Goal: Information Seeking & Learning: Learn about a topic

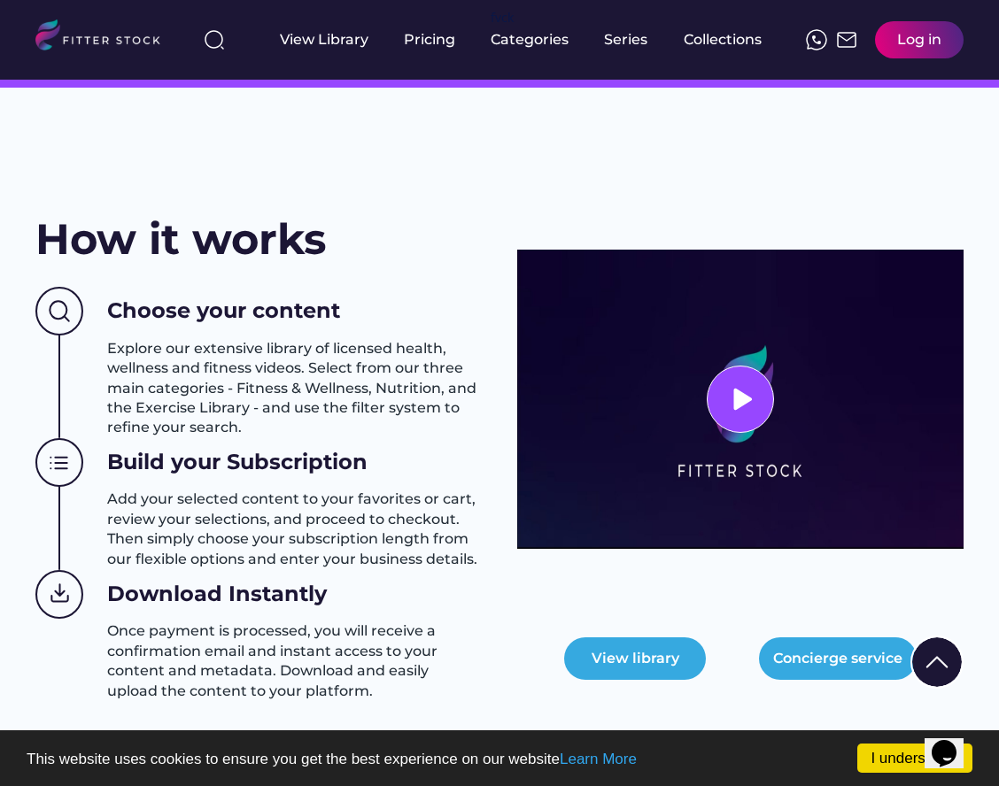
scroll to position [210, 0]
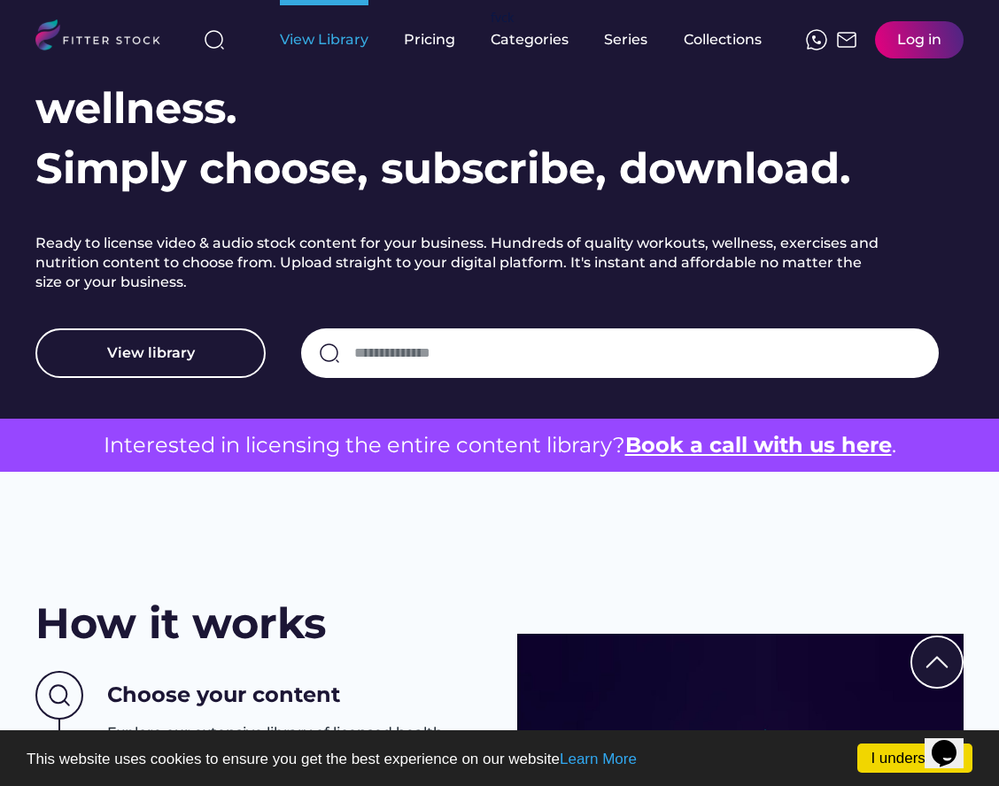
click at [364, 43] on div "View Library" at bounding box center [324, 39] width 89 height 19
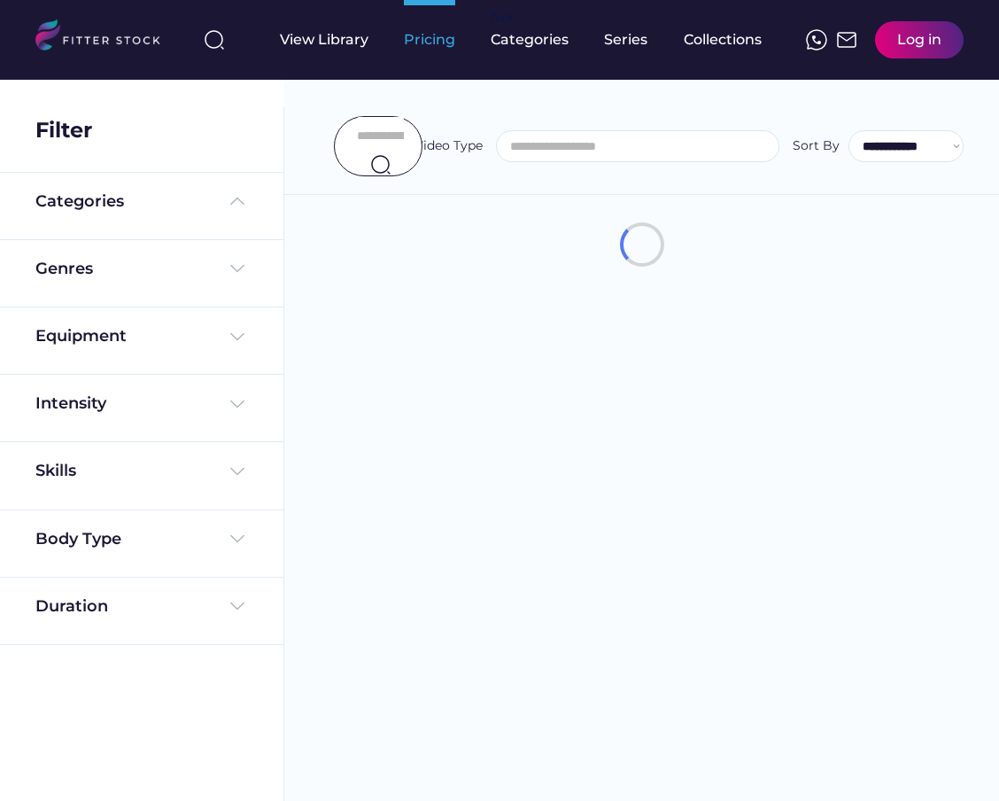
select select
select select "**********"
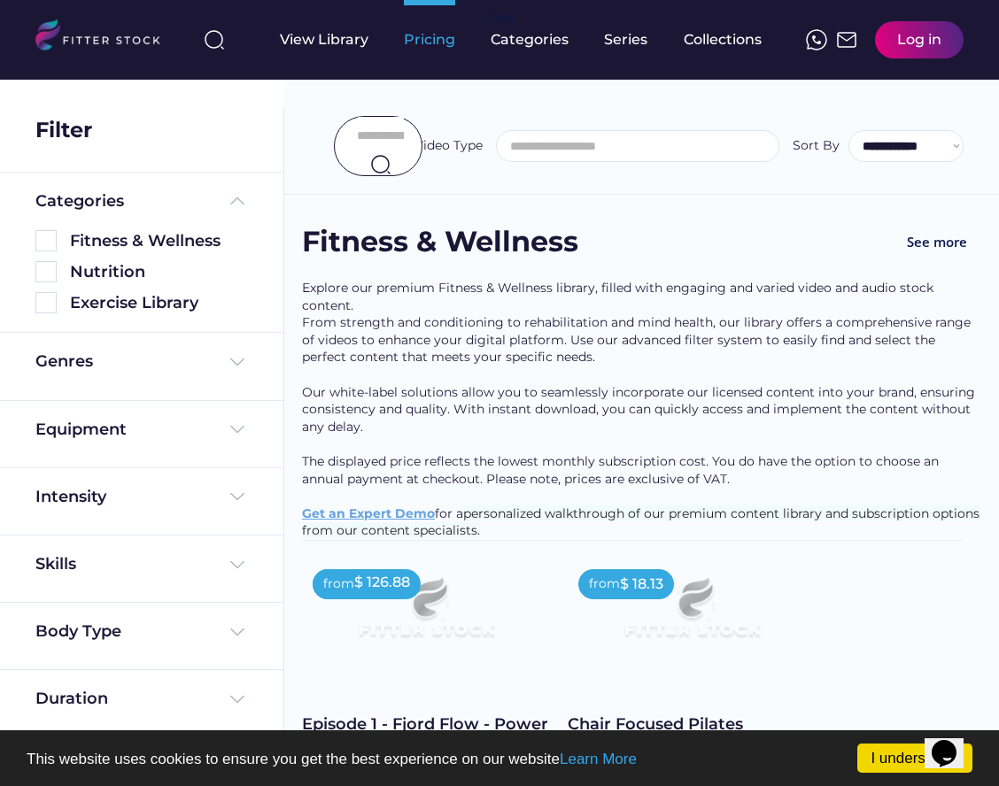
click at [437, 43] on div "Pricing" at bounding box center [429, 39] width 51 height 19
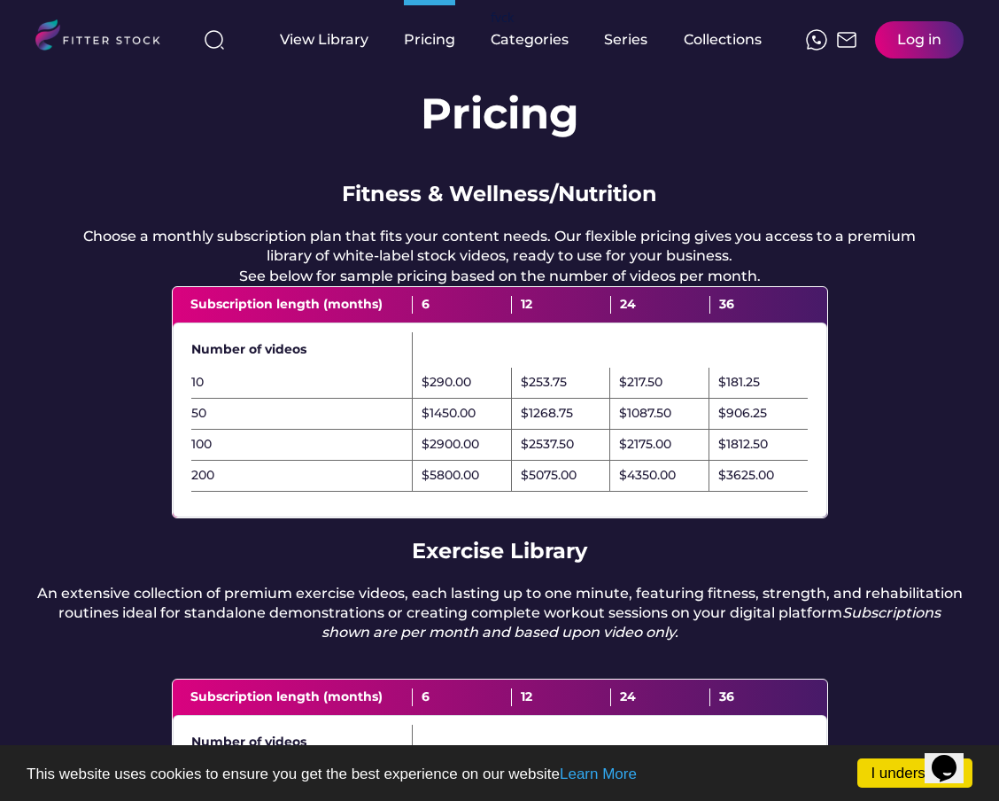
scroll to position [62, 0]
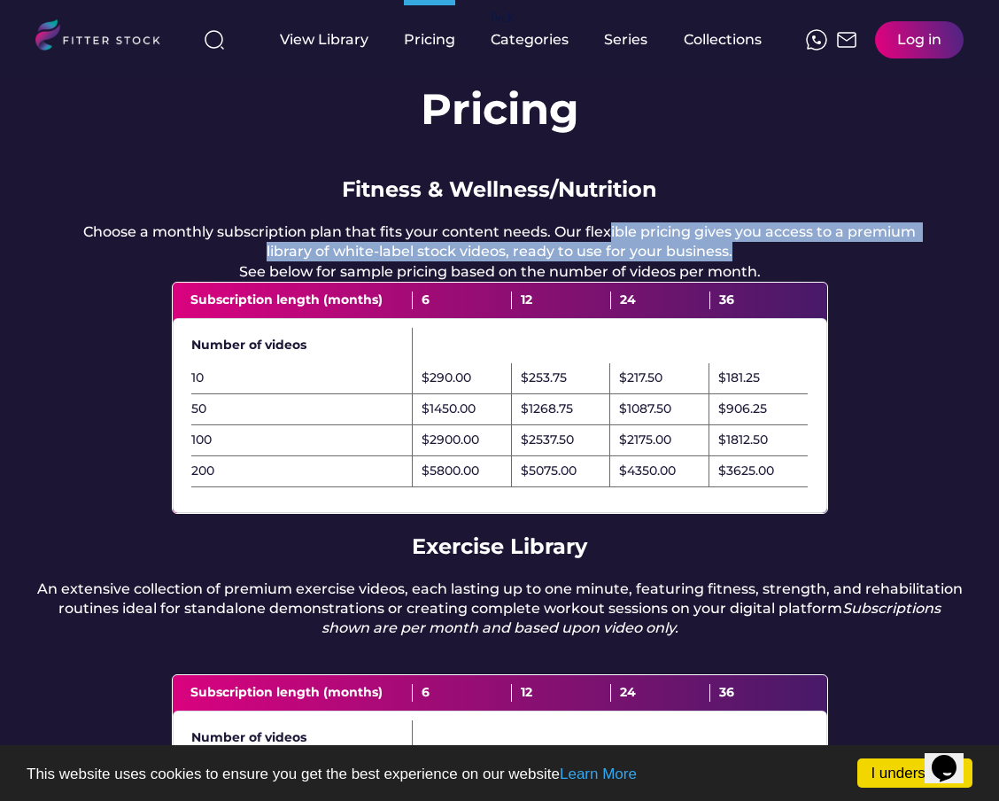
drag, startPoint x: 610, startPoint y: 230, endPoint x: 773, endPoint y: 249, distance: 164.0
click at [773, 249] on div "Choose a monthly subscription plan that fits your content needs. Our flexible p…" at bounding box center [499, 251] width 857 height 59
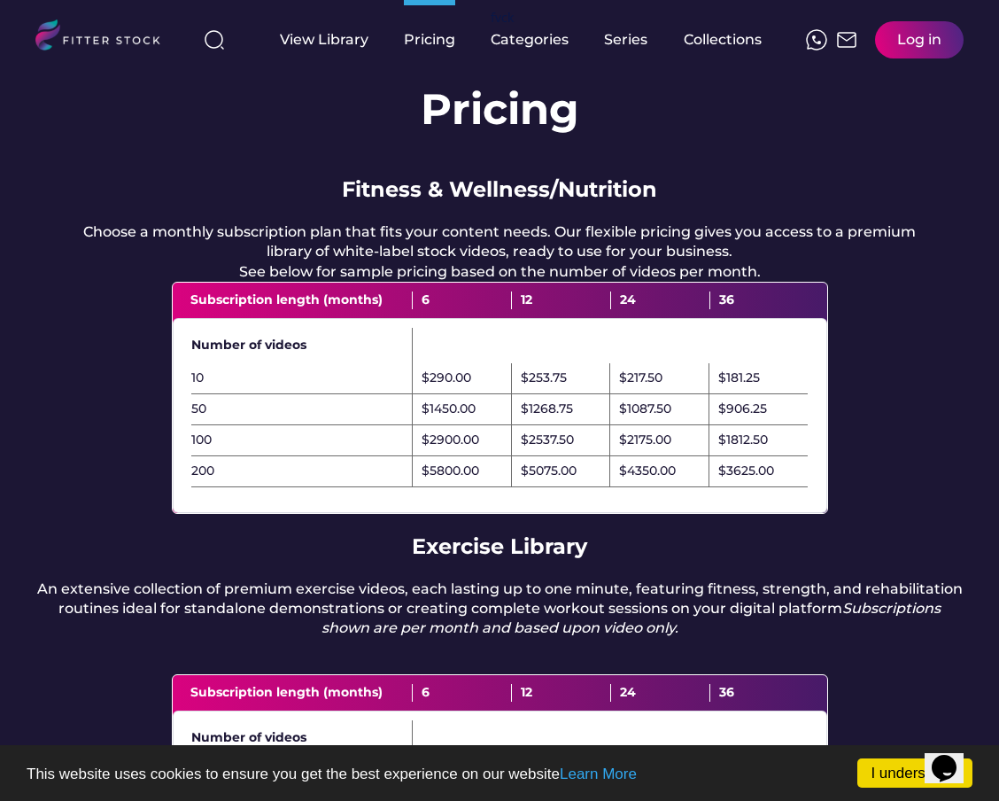
click at [739, 282] on div "Choose a monthly subscription plan that fits your content needs. Our flexible p…" at bounding box center [499, 251] width 857 height 59
drag, startPoint x: 765, startPoint y: 290, endPoint x: 707, endPoint y: 287, distance: 58.5
click at [707, 282] on div "Choose a monthly subscription plan that fits your content needs. Our flexible p…" at bounding box center [499, 251] width 857 height 59
click at [687, 282] on div "Choose a monthly subscription plan that fits your content needs. Our flexible p…" at bounding box center [499, 251] width 857 height 59
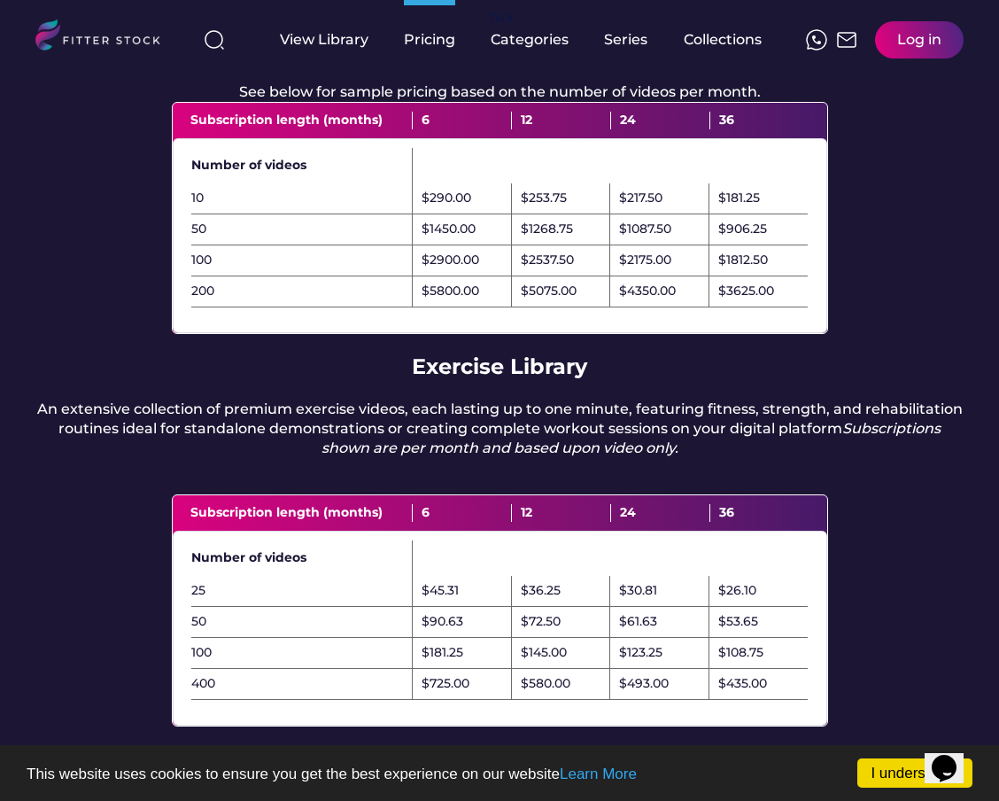
scroll to position [0, 0]
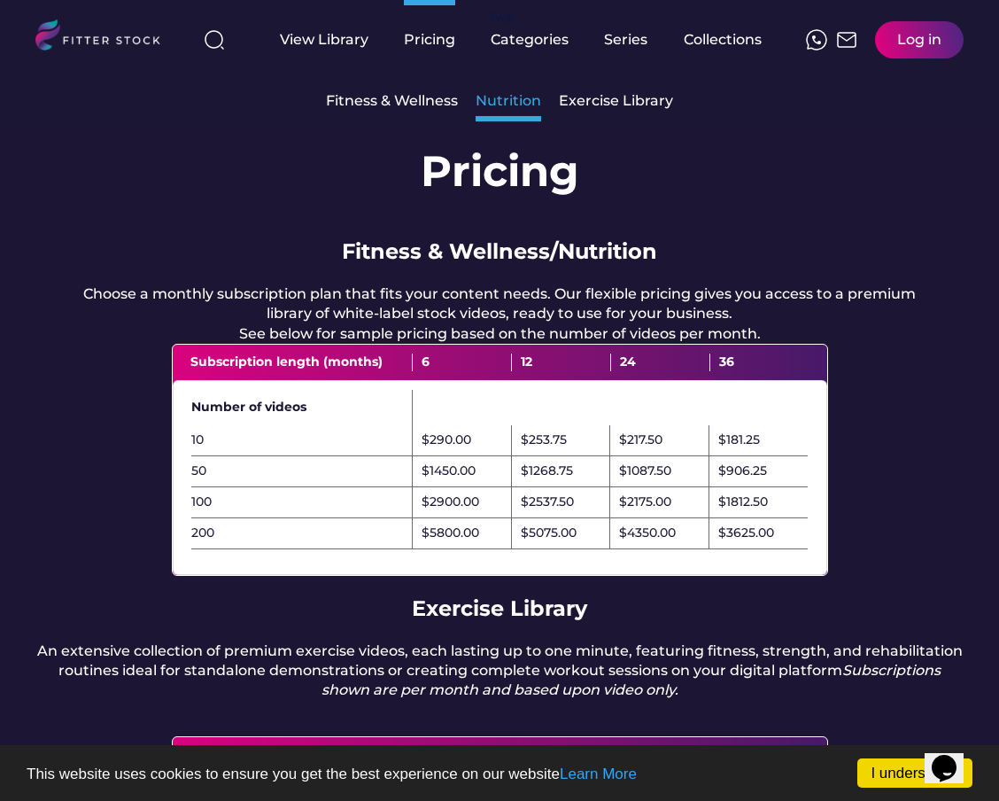
click at [515, 112] on div "Nutrition" at bounding box center [509, 101] width 66 height 38
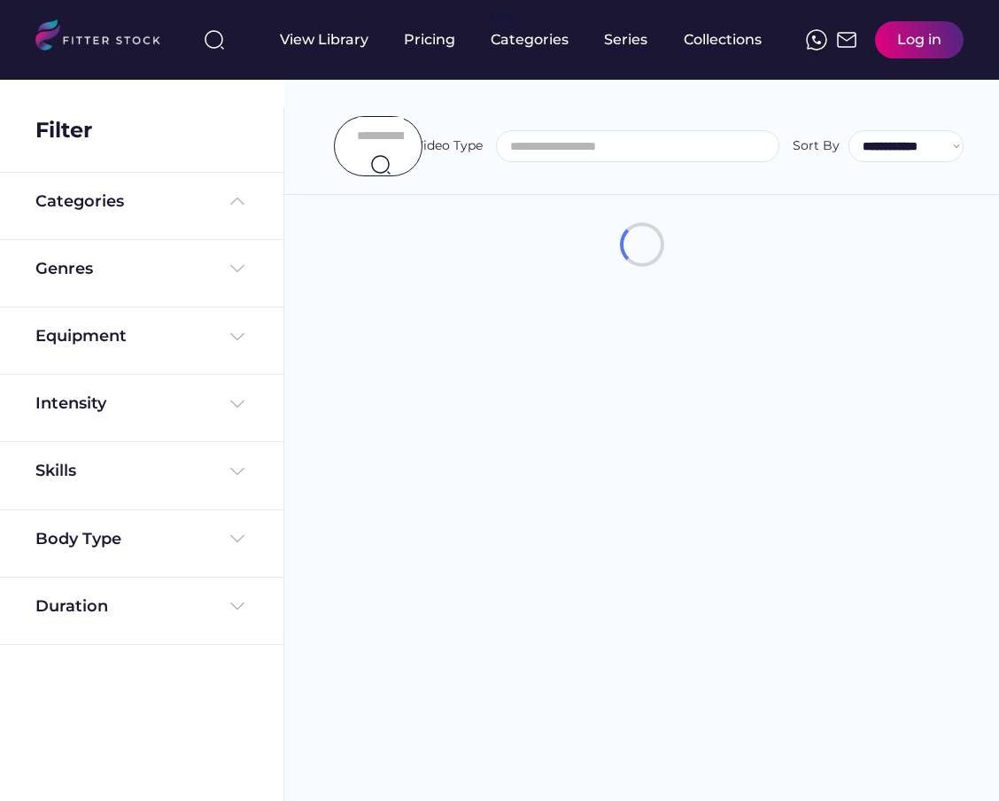
select select
select select "**********"
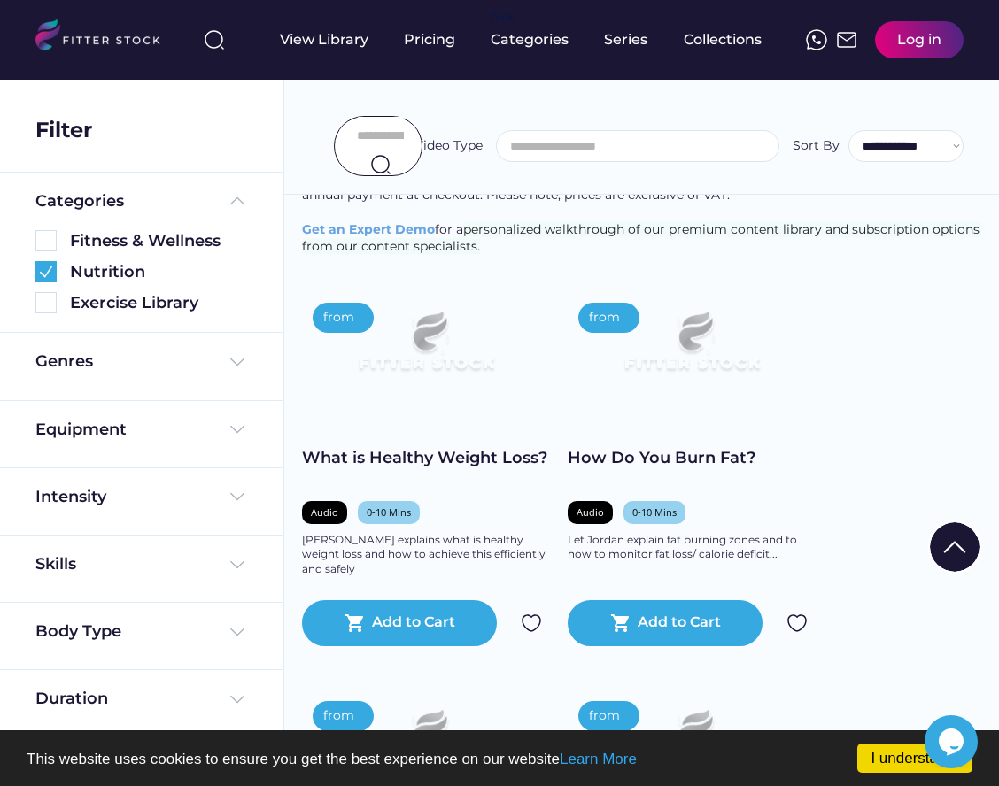
scroll to position [321, 0]
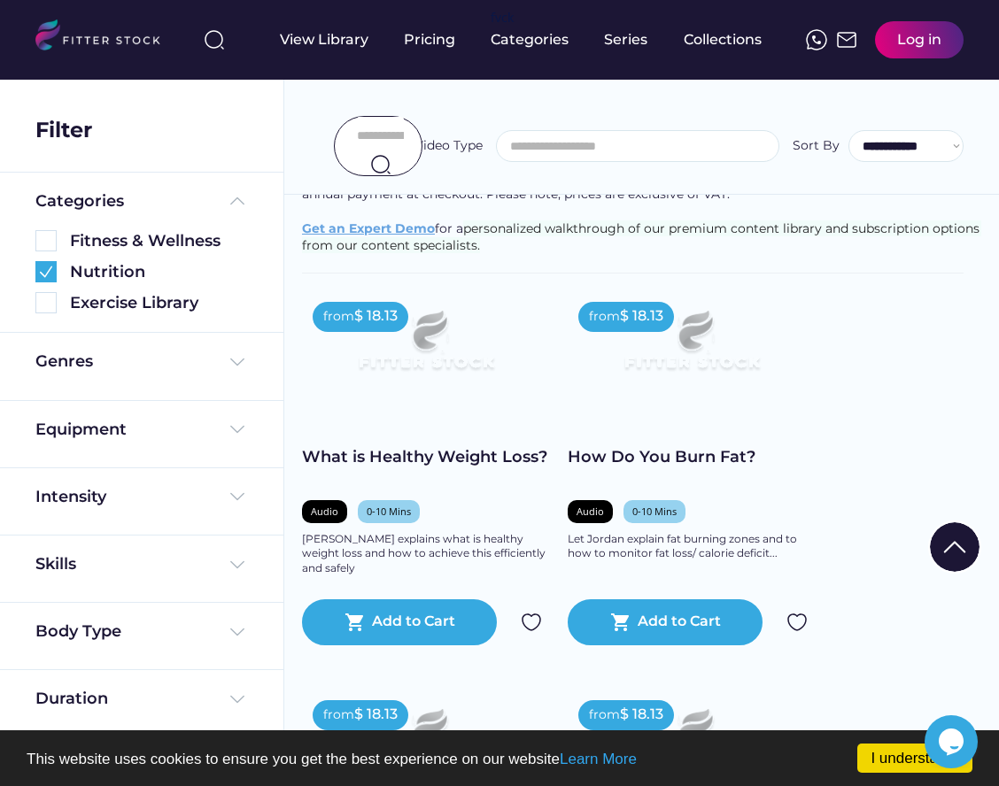
click at [444, 391] on img at bounding box center [426, 347] width 198 height 112
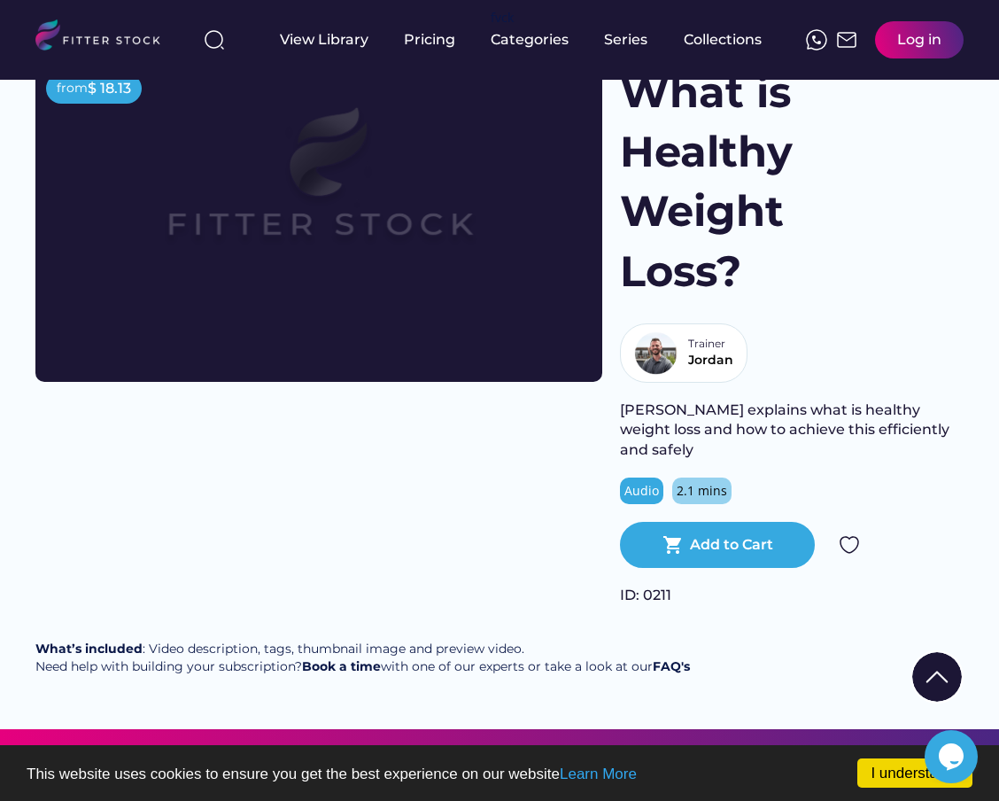
scroll to position [90, 0]
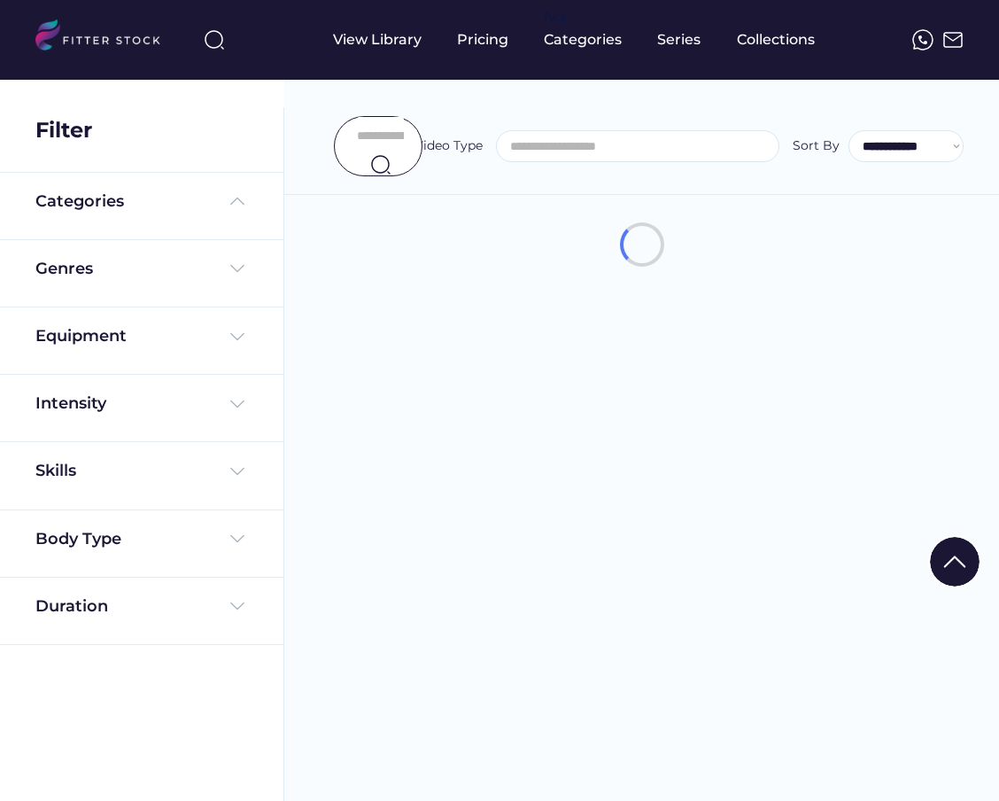
select select
select select "**********"
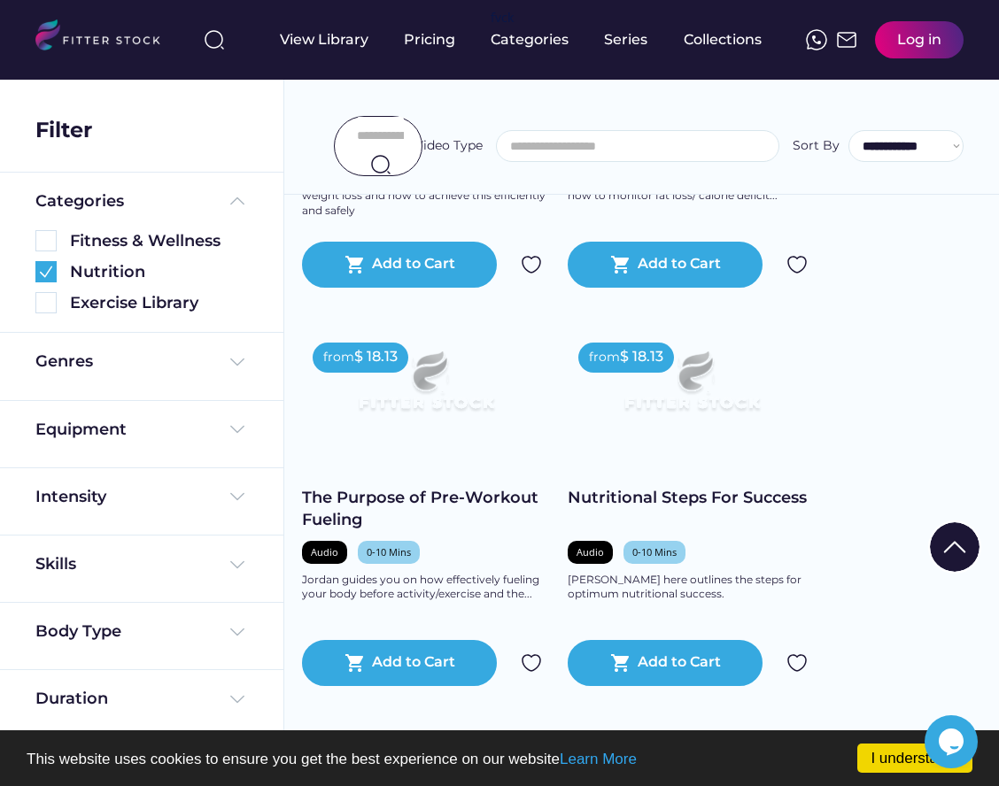
scroll to position [686, 0]
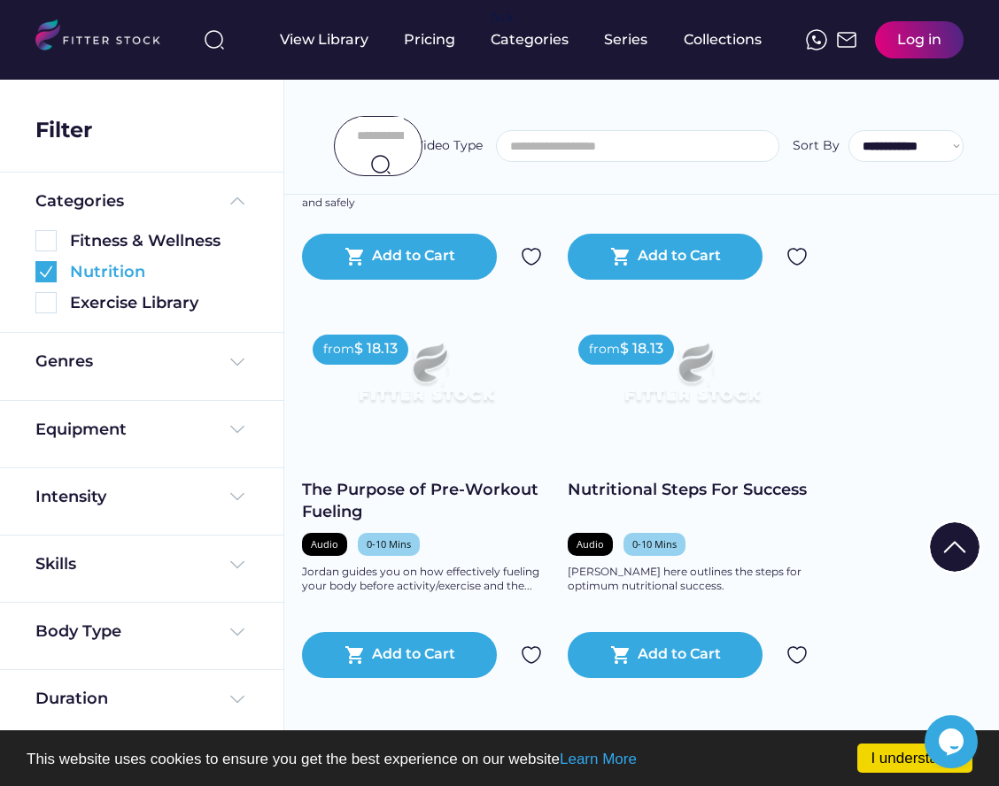
click at [47, 271] on img at bounding box center [45, 271] width 21 height 21
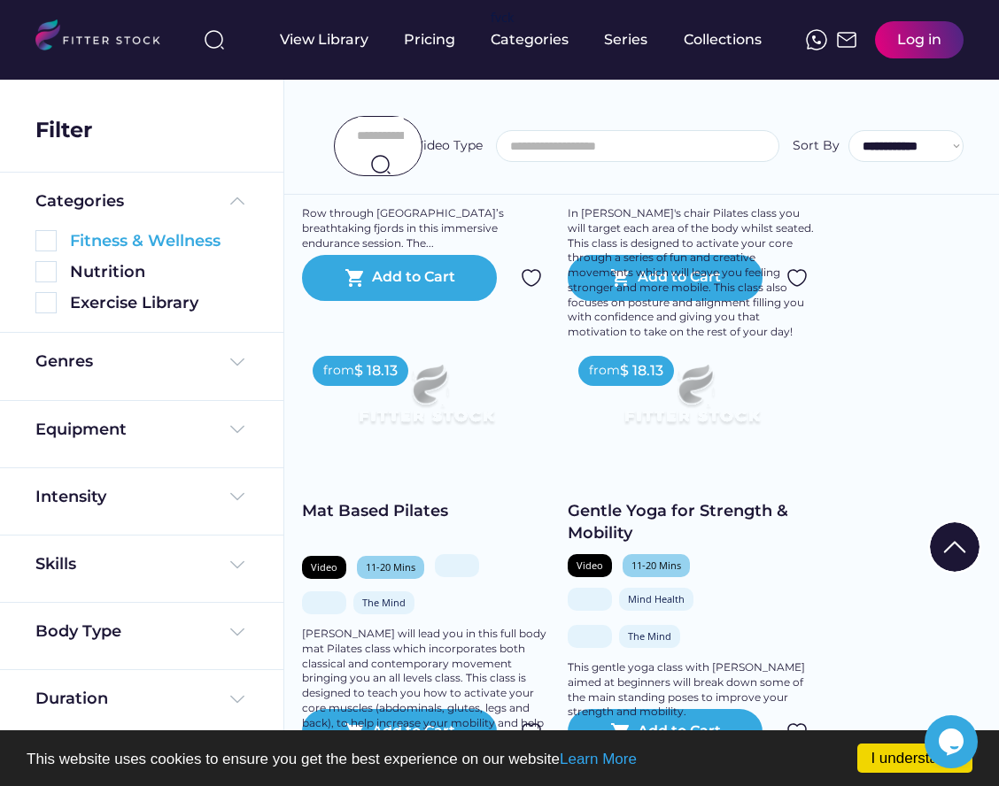
click at [53, 244] on img at bounding box center [45, 240] width 21 height 21
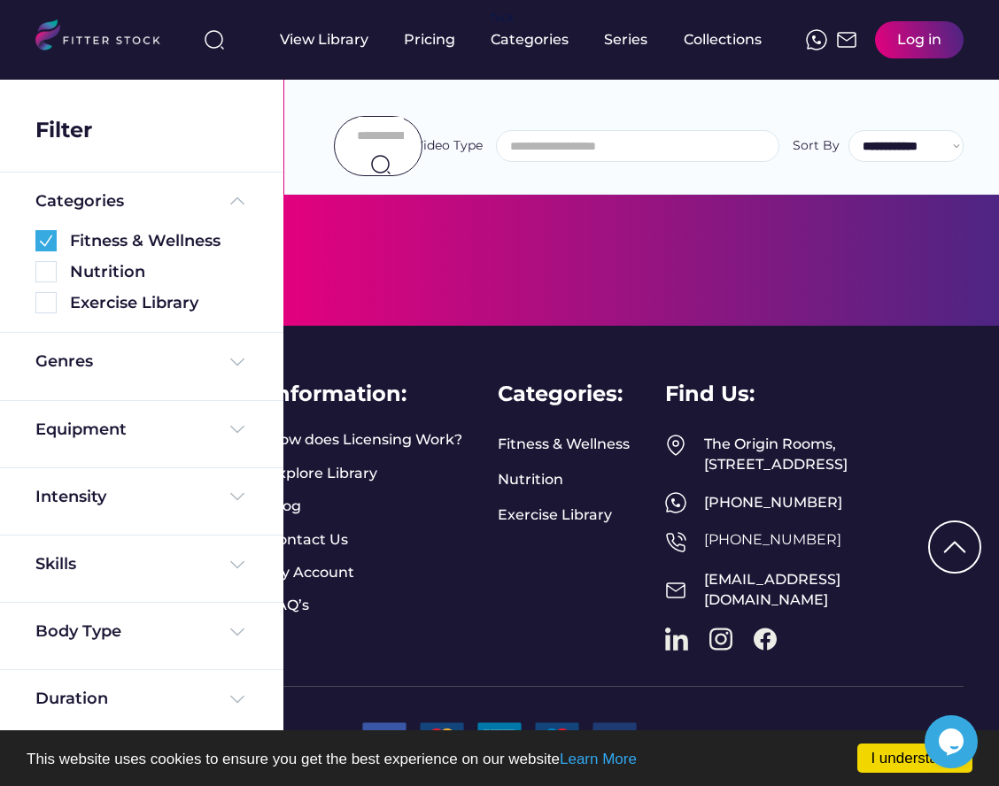
scroll to position [2521, 0]
click at [43, 240] on img at bounding box center [45, 240] width 21 height 21
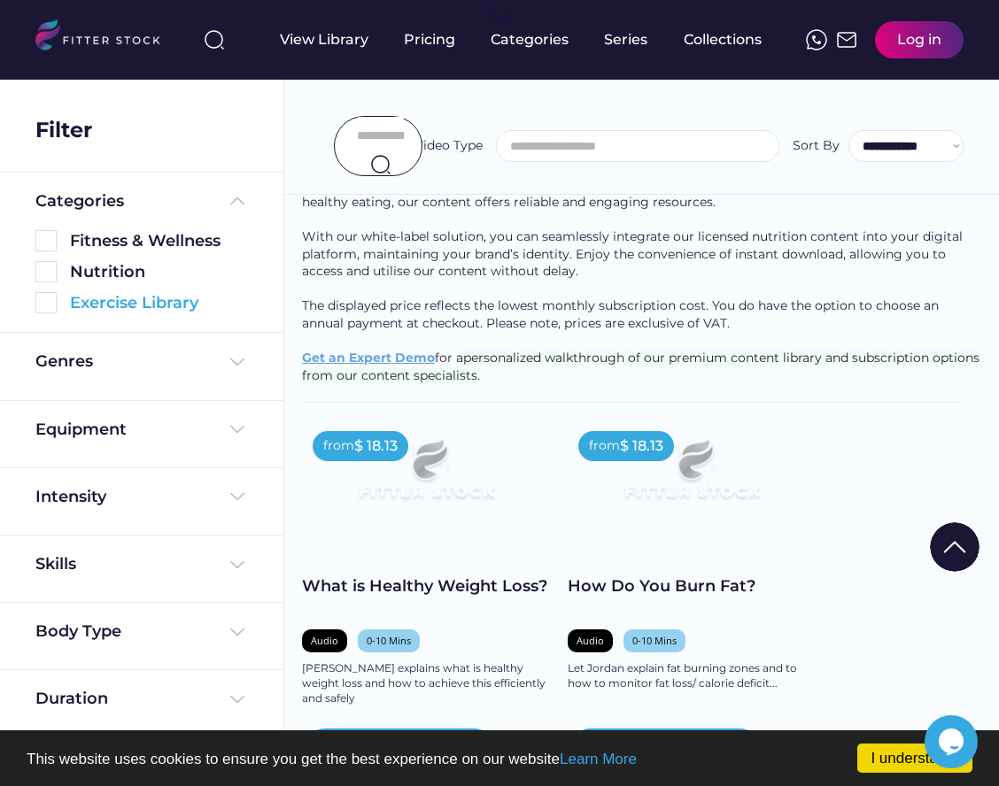
click at [50, 307] on img at bounding box center [45, 302] width 21 height 21
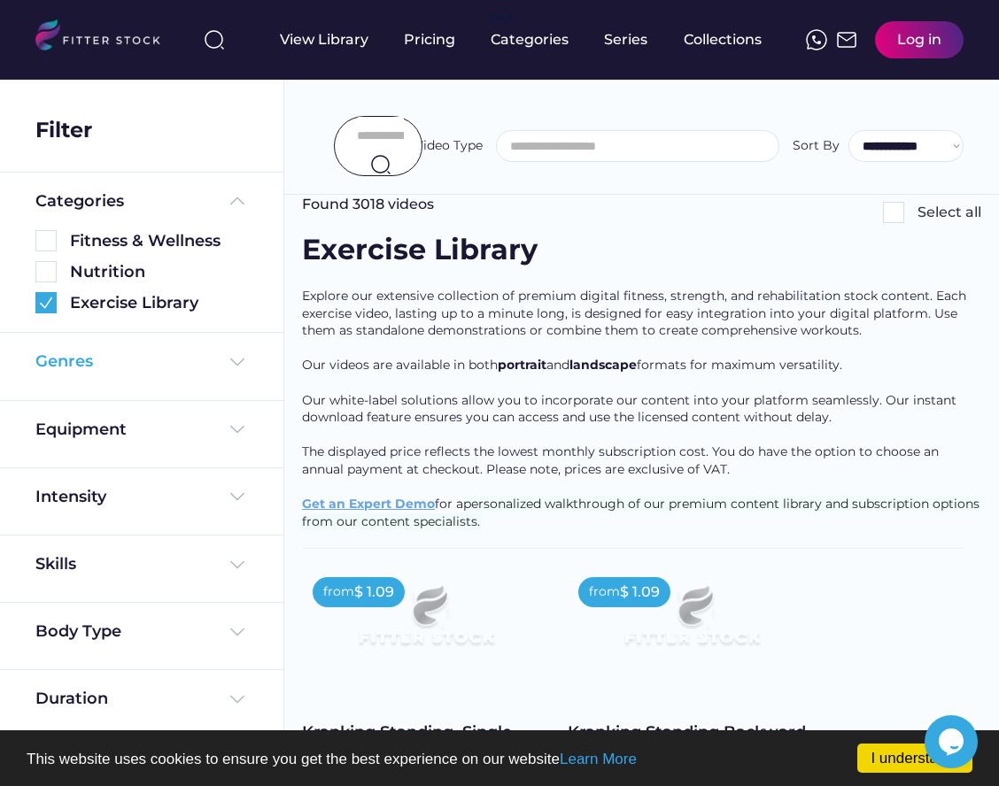
scroll to position [35, 0]
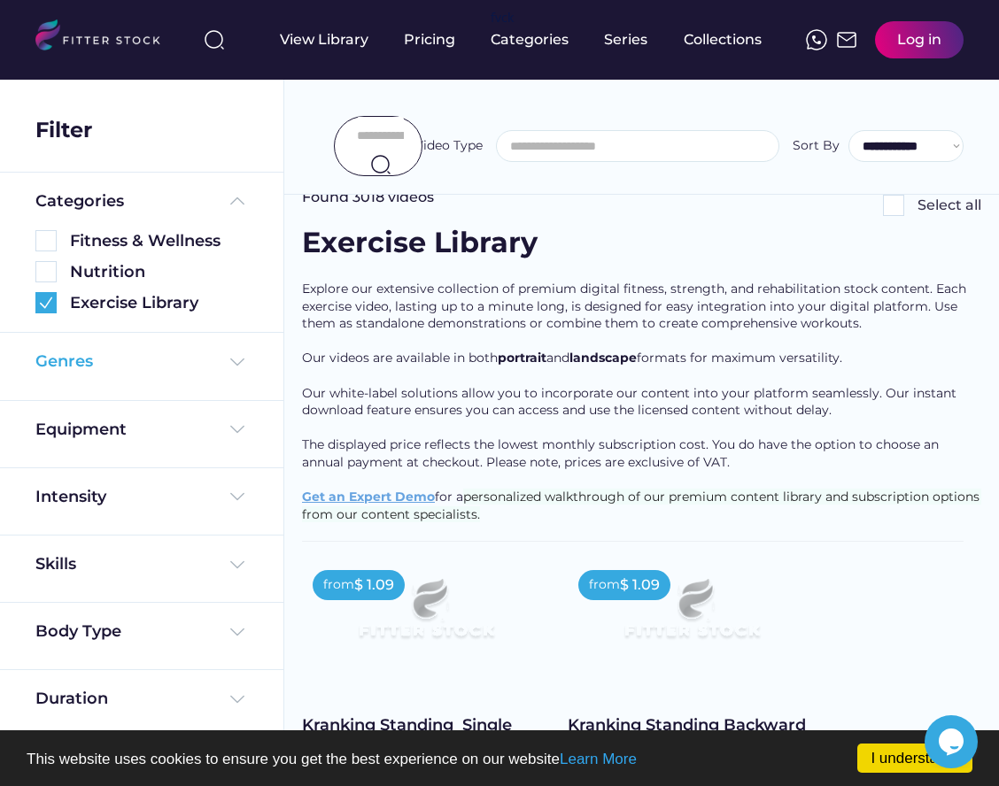
click at [162, 369] on div "Genres" at bounding box center [141, 362] width 213 height 22
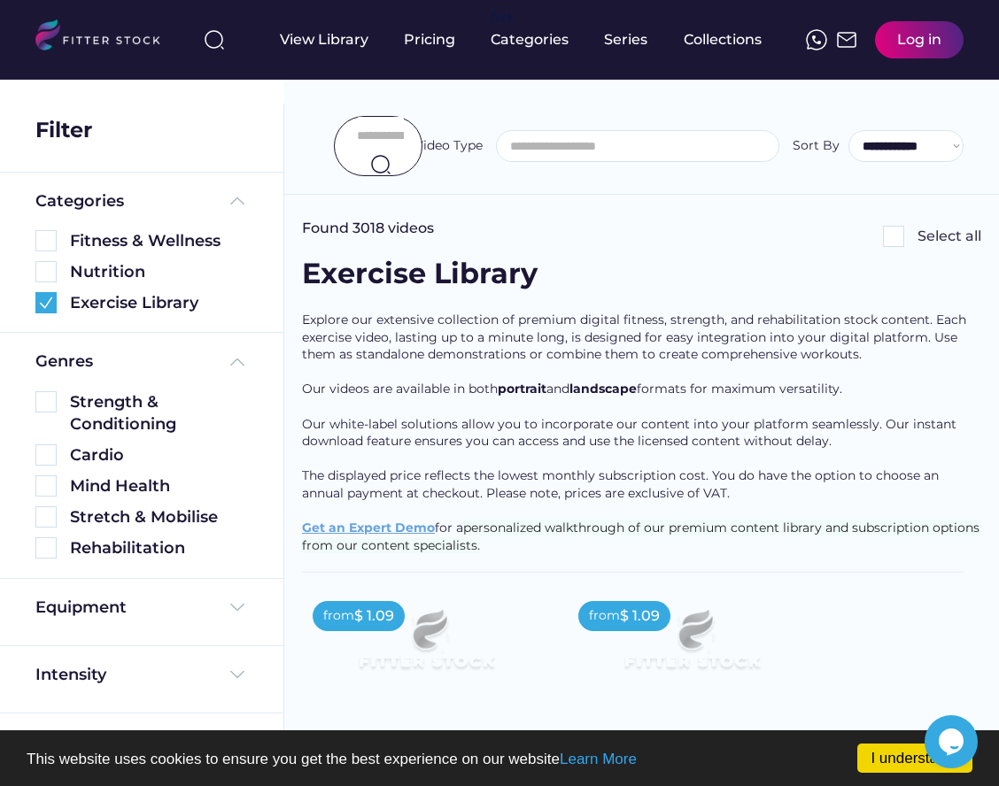
scroll to position [0, 0]
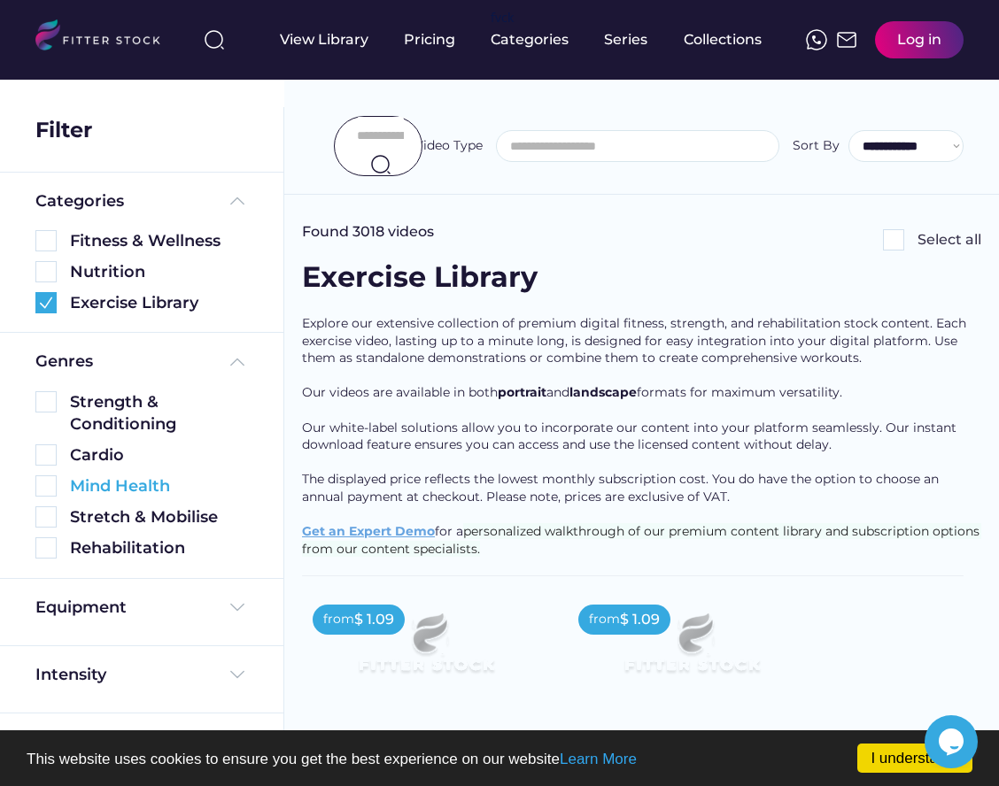
click at [97, 493] on div "Mind Health" at bounding box center [159, 487] width 178 height 22
click at [46, 489] on img at bounding box center [45, 486] width 21 height 21
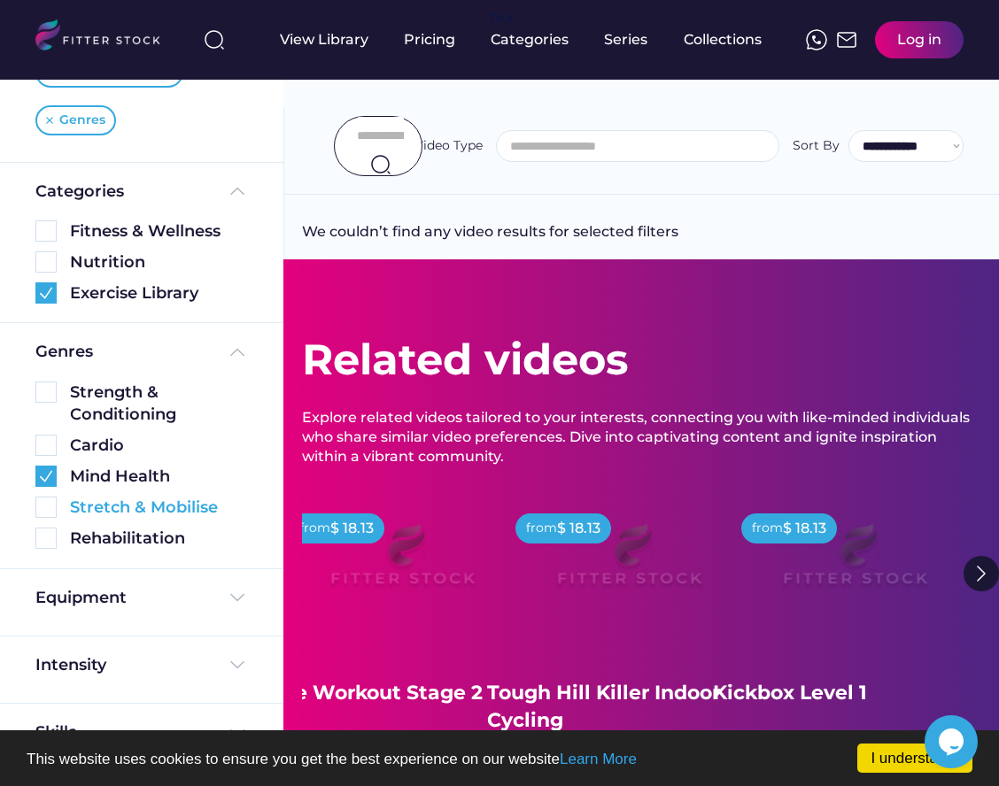
click at [51, 511] on img at bounding box center [45, 507] width 21 height 21
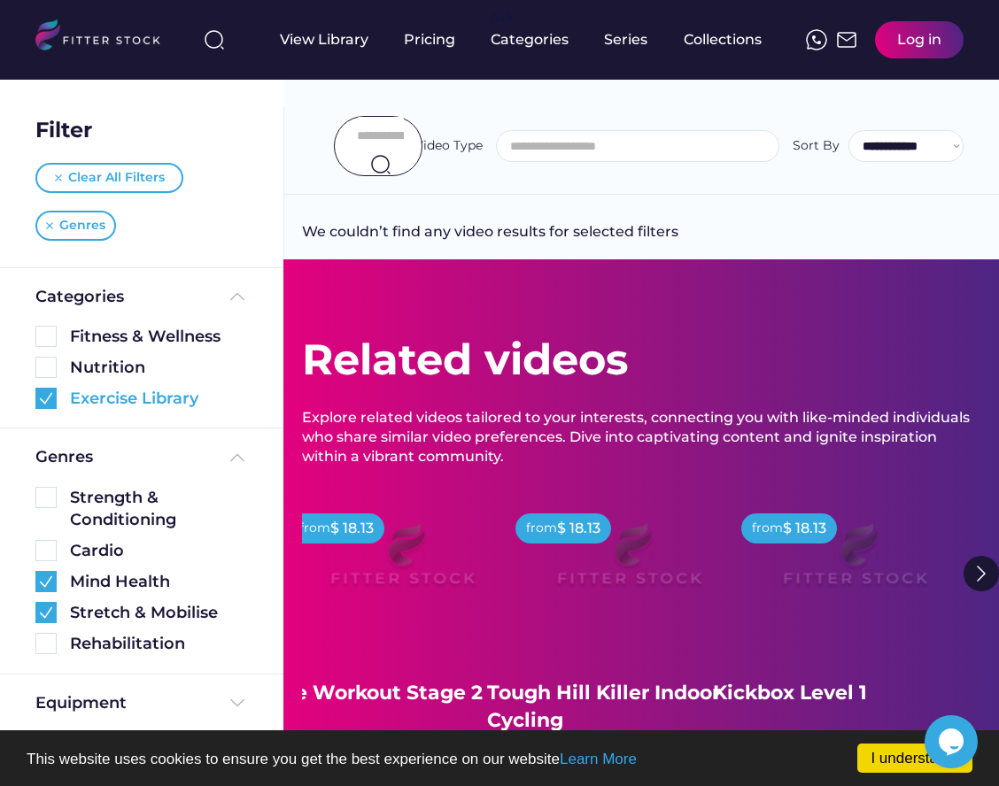
click at [44, 390] on img at bounding box center [45, 398] width 21 height 21
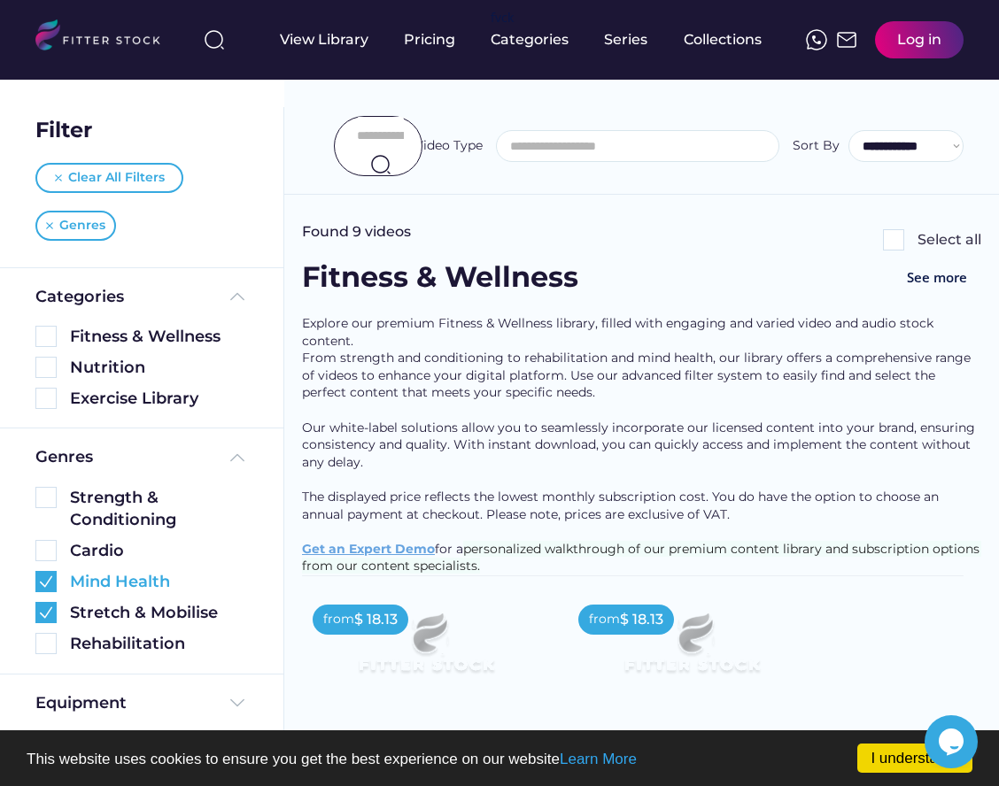
click at [48, 592] on img at bounding box center [45, 581] width 21 height 21
click at [49, 618] on img at bounding box center [45, 612] width 21 height 21
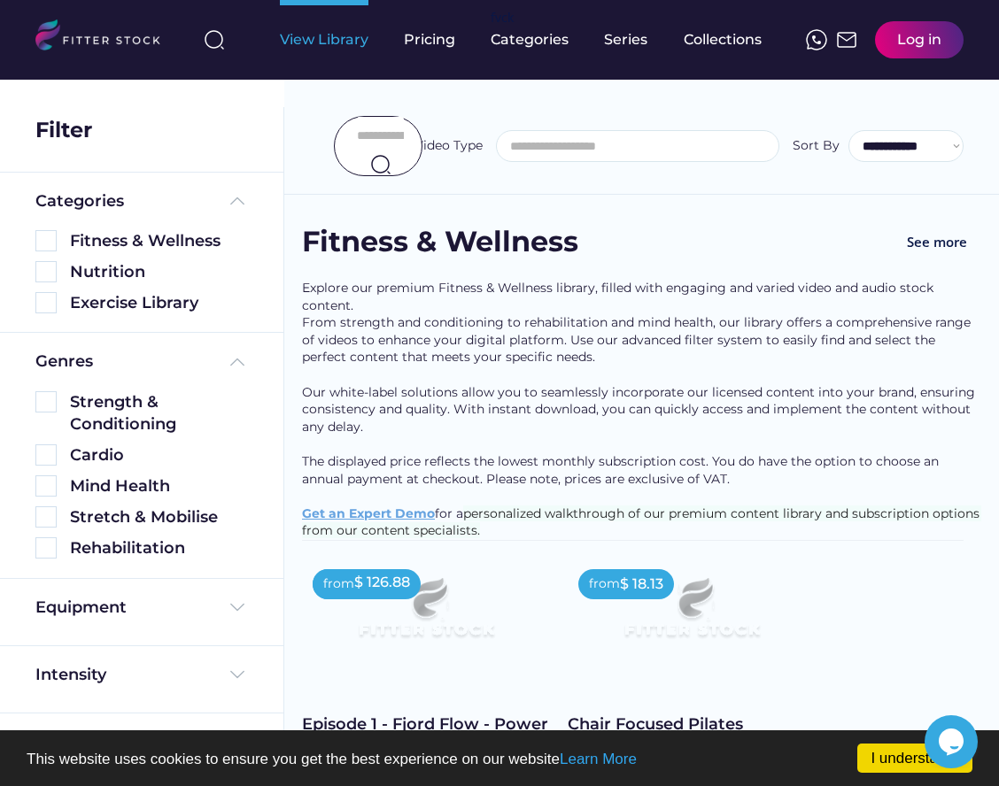
click at [330, 42] on div "View Library" at bounding box center [324, 39] width 89 height 19
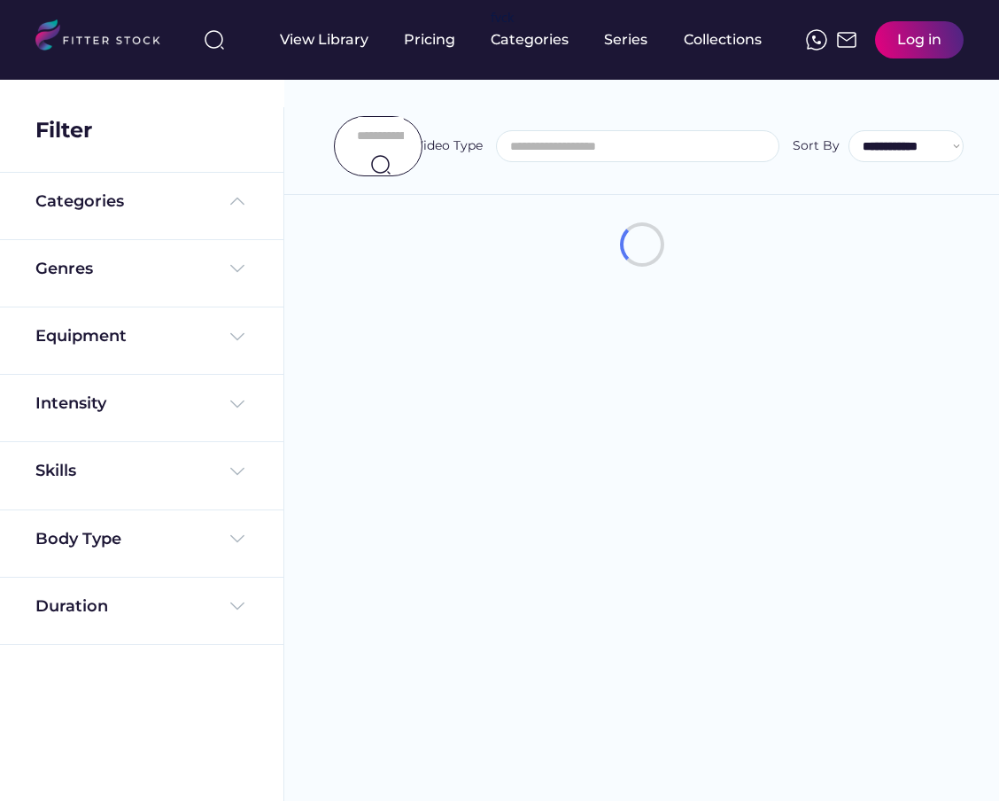
select select
select select "**********"
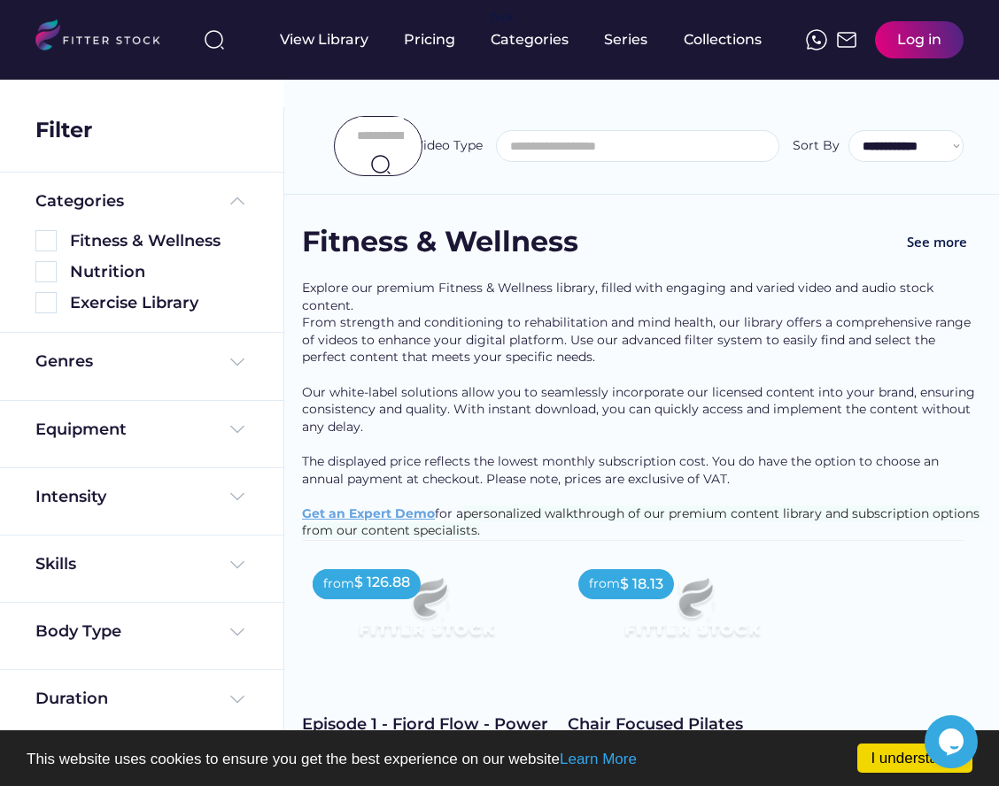
click at [592, 157] on span at bounding box center [638, 146] width 282 height 30
click at [603, 145] on input "search" at bounding box center [642, 146] width 282 height 13
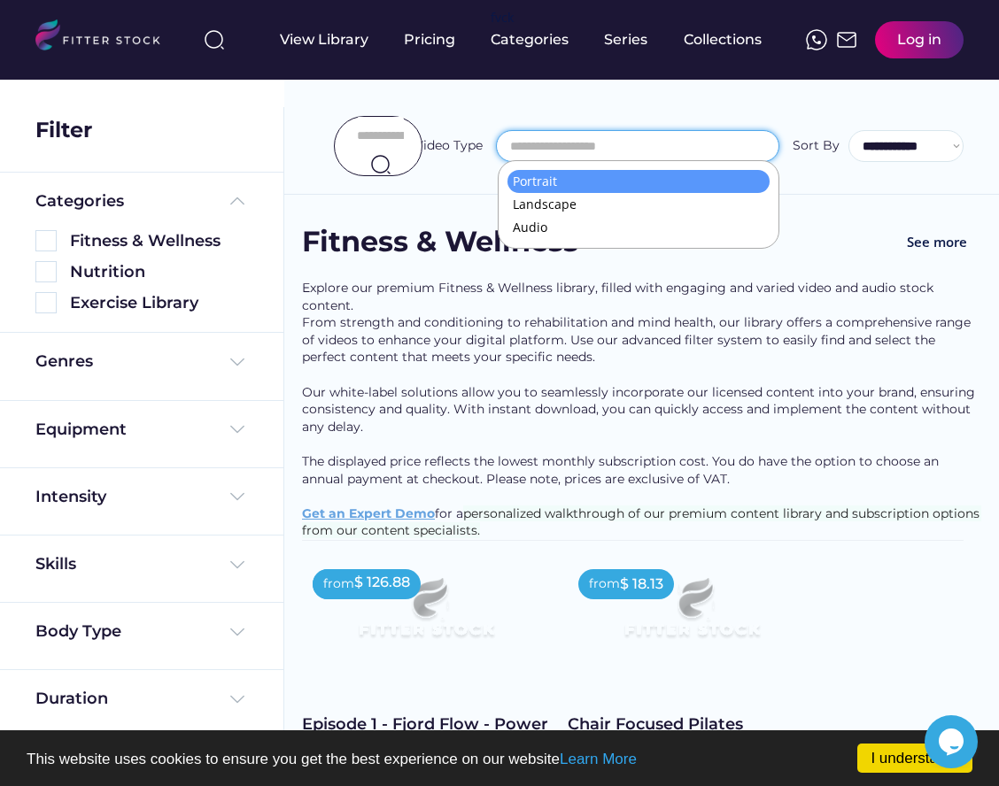
select select "**********"
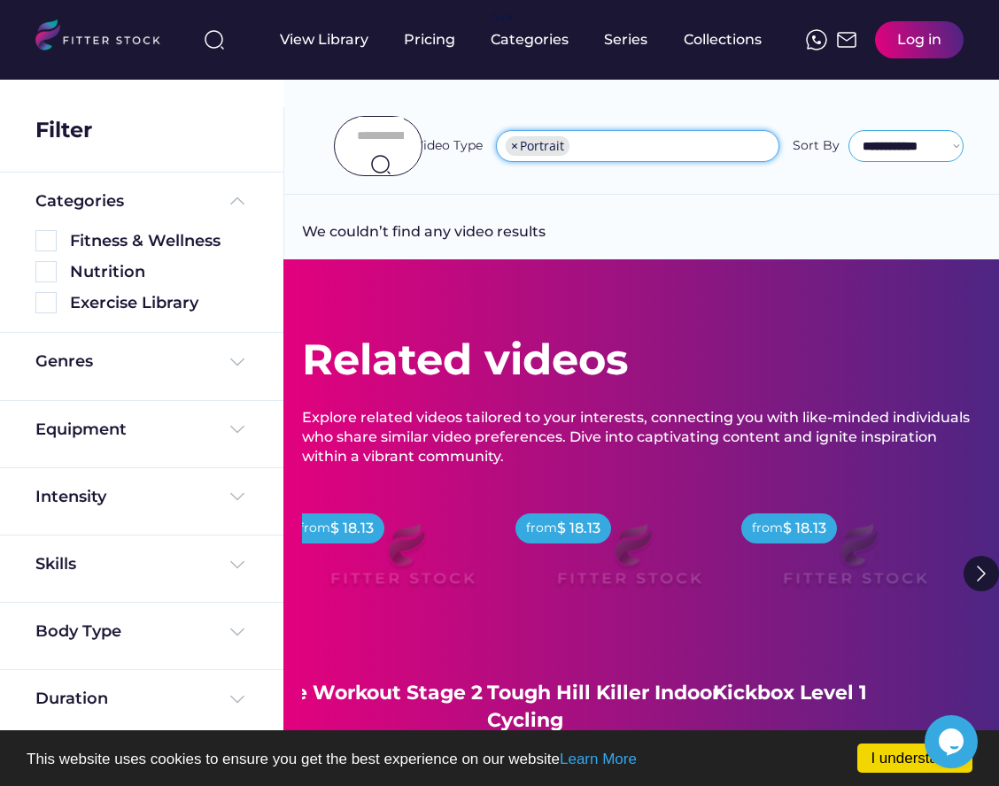
click at [863, 131] on select "**********" at bounding box center [905, 146] width 115 height 32
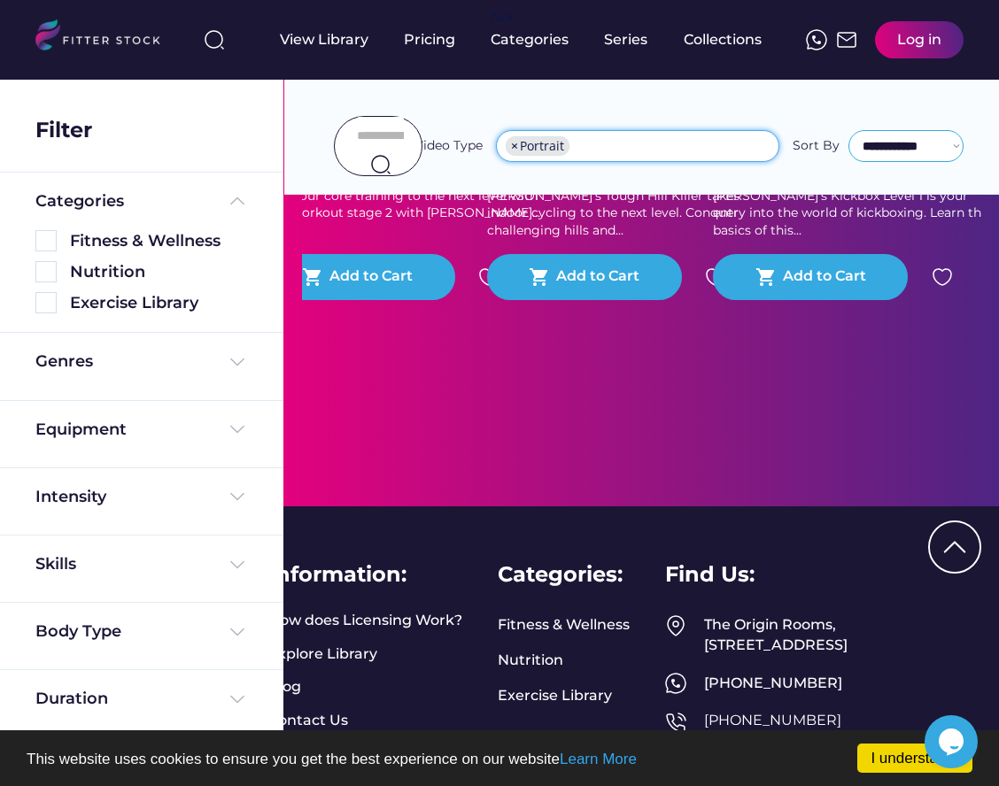
scroll to position [754, 0]
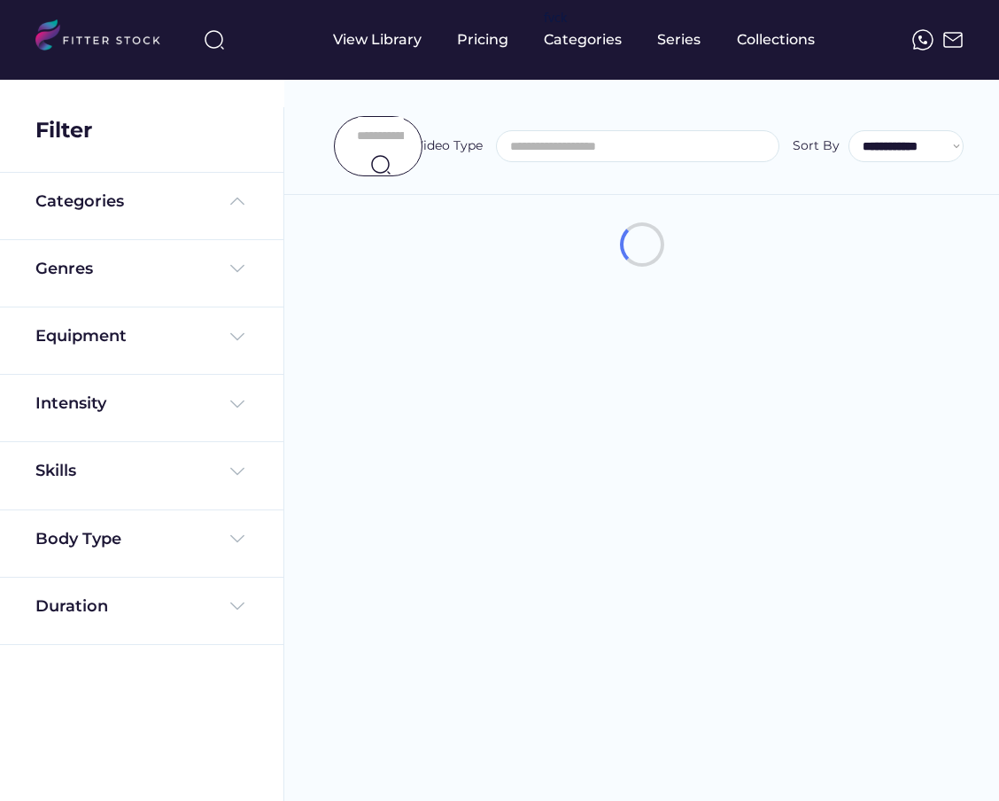
select select
select select "**********"
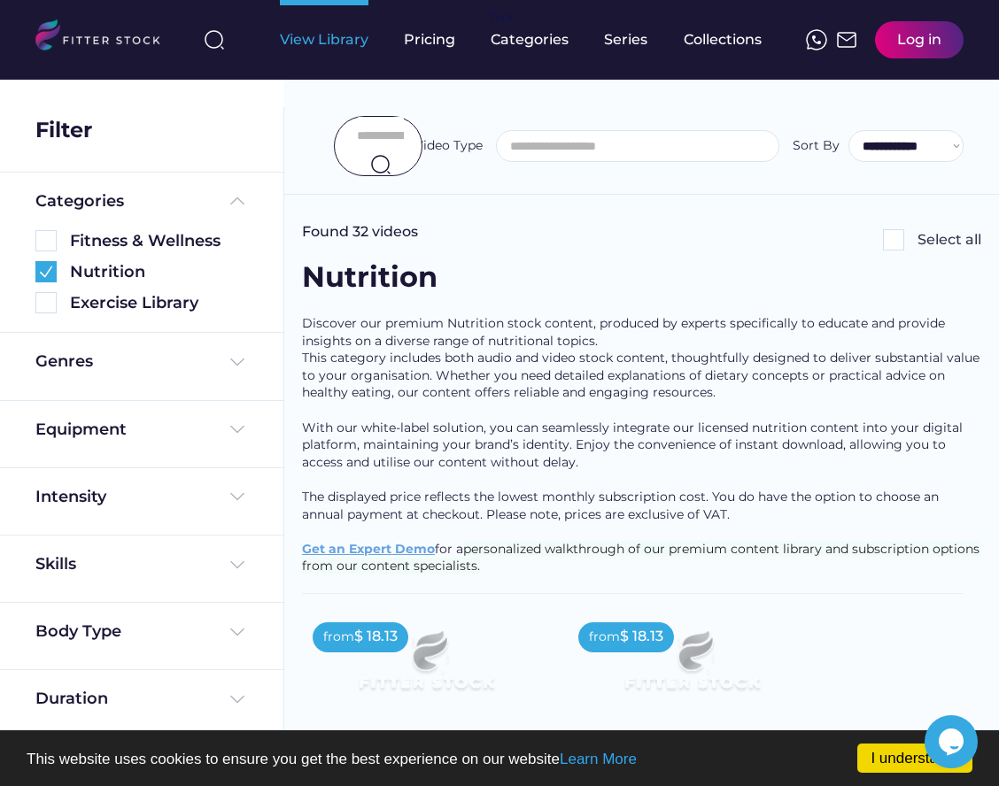
click at [332, 41] on div "View Library" at bounding box center [324, 39] width 89 height 19
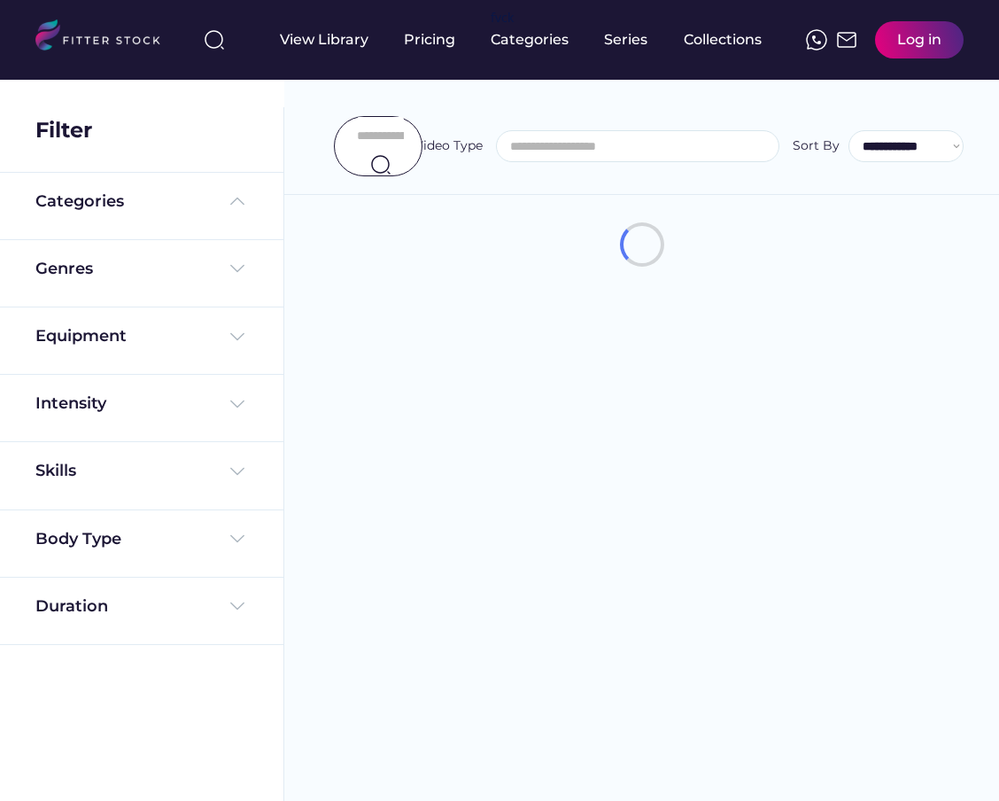
select select
select select "**********"
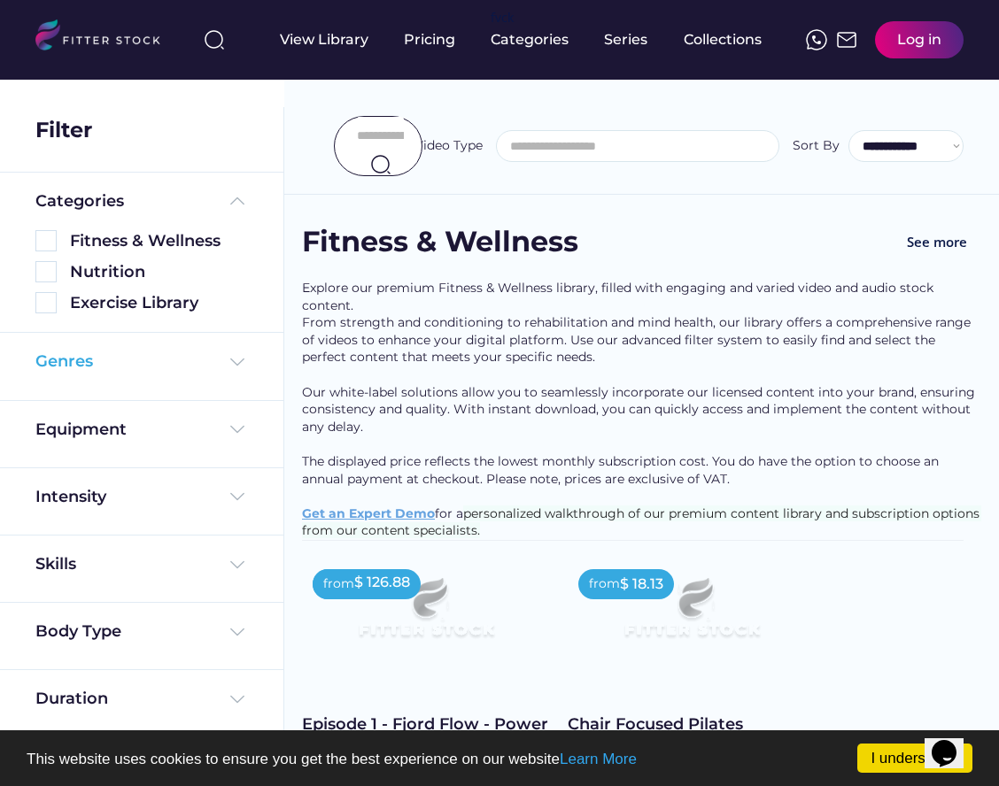
click at [112, 352] on div "Genres" at bounding box center [141, 362] width 213 height 22
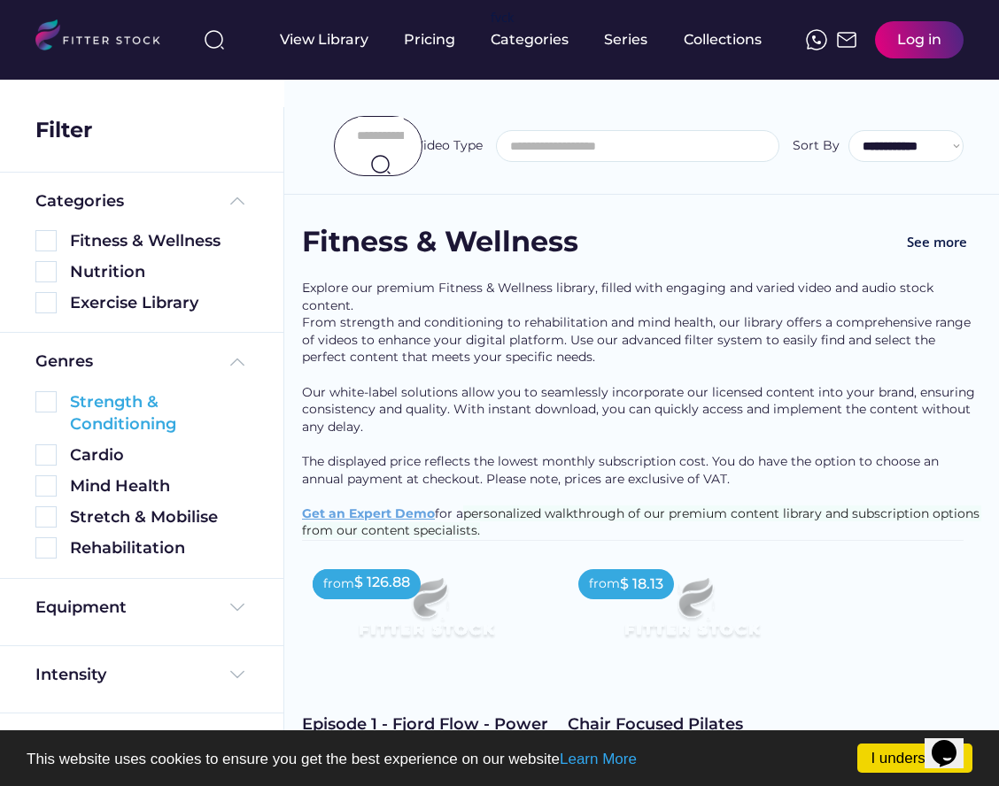
click at [106, 417] on div "Strength & Conditioning" at bounding box center [159, 413] width 178 height 44
click at [46, 405] on img at bounding box center [45, 401] width 21 height 21
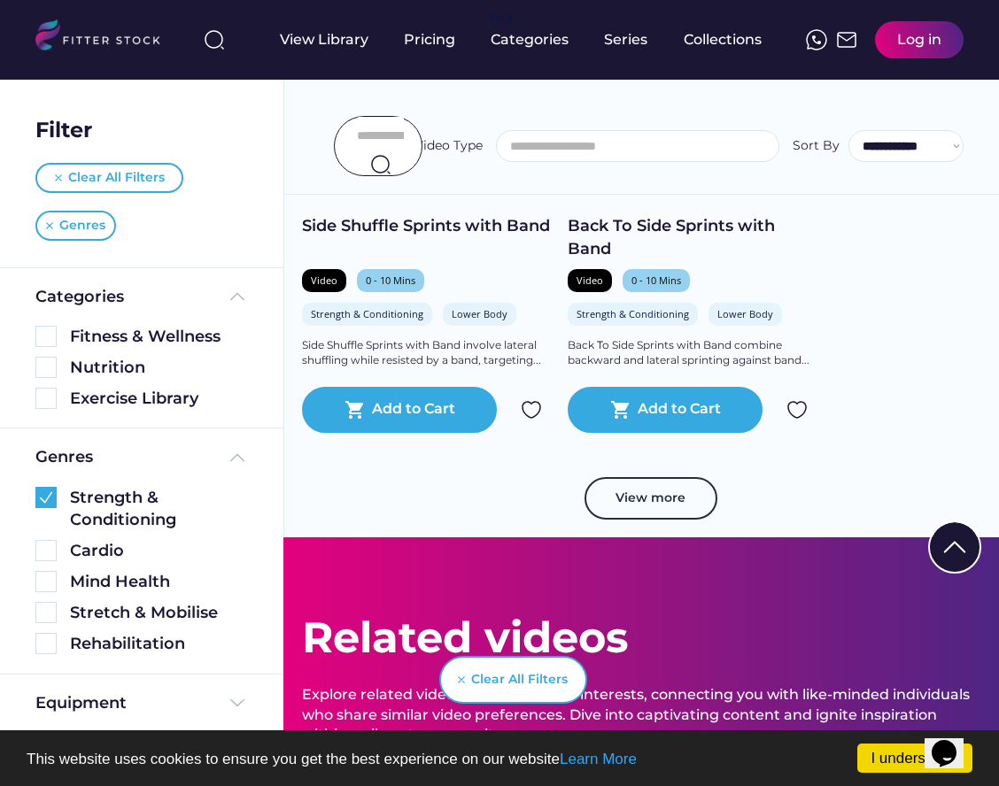
scroll to position [3033, 0]
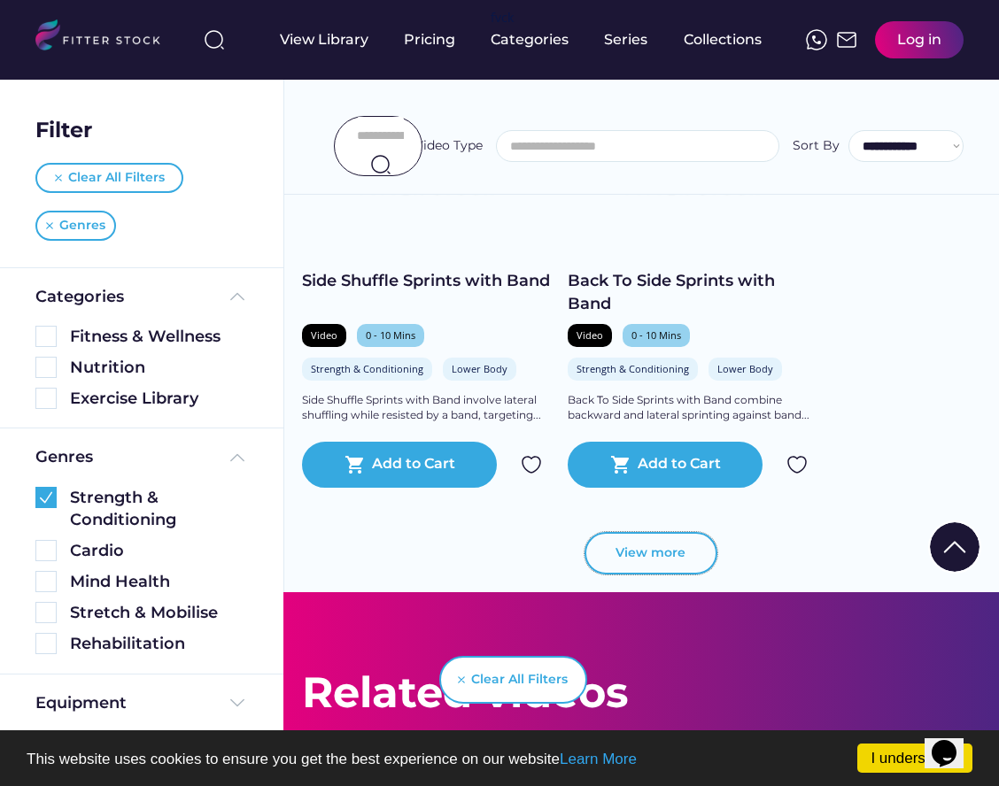
click at [664, 561] on button "View more" at bounding box center [650, 553] width 133 height 43
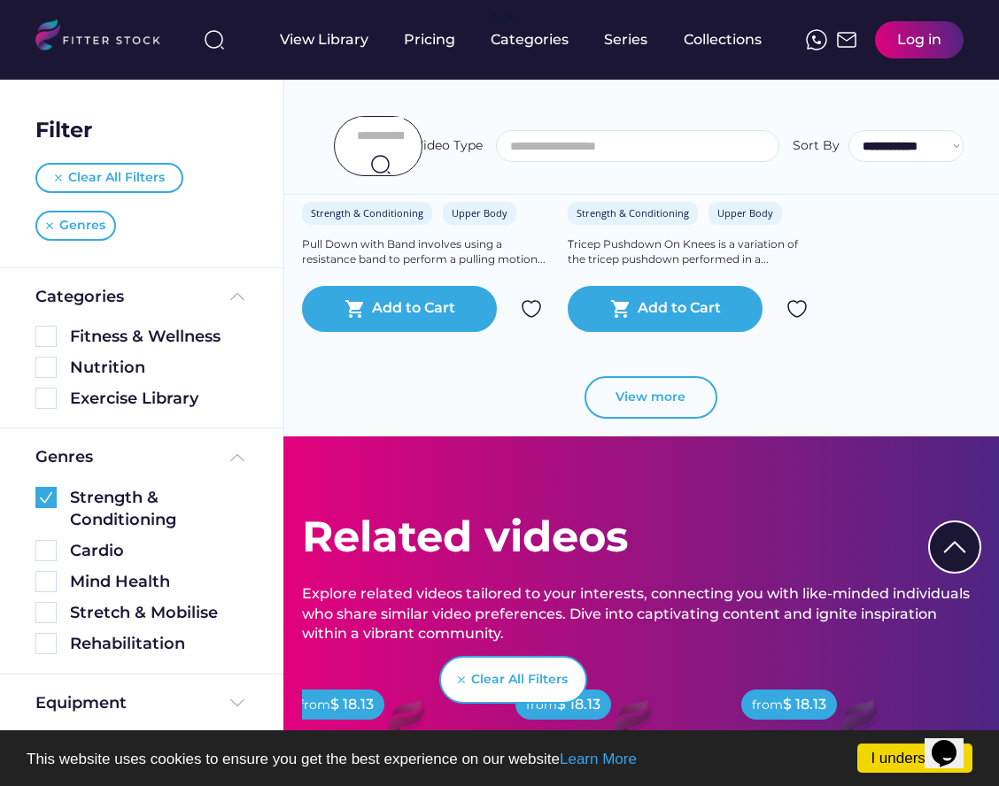
scroll to position [4173, 0]
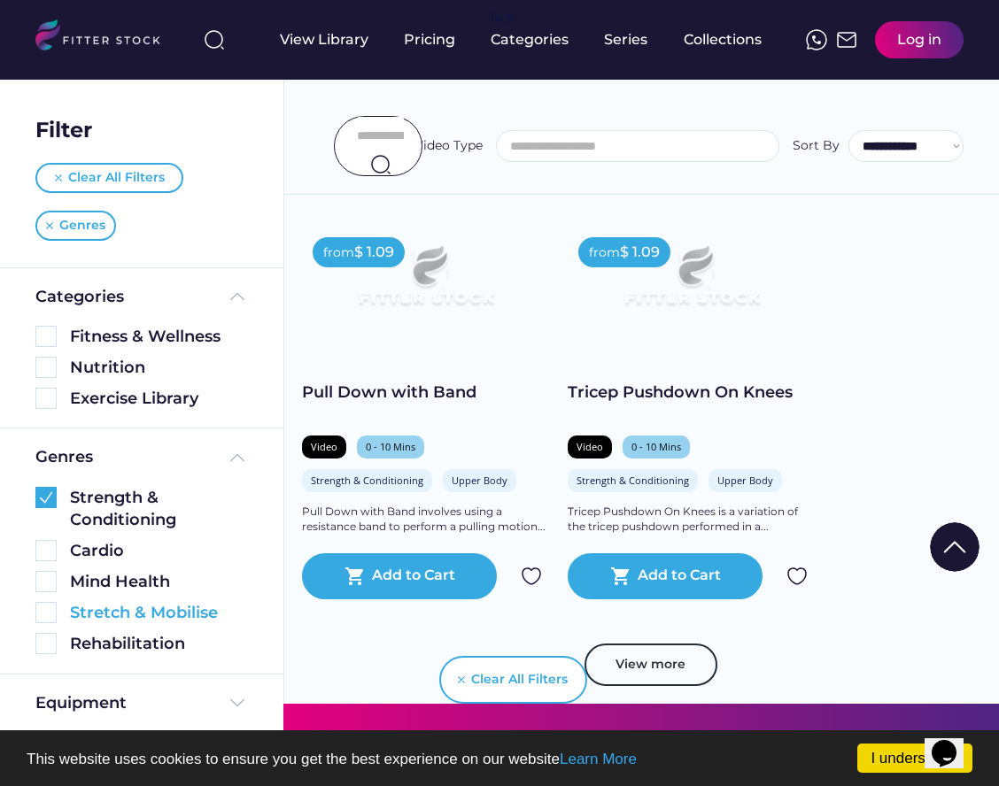
click at [50, 612] on img at bounding box center [45, 612] width 21 height 21
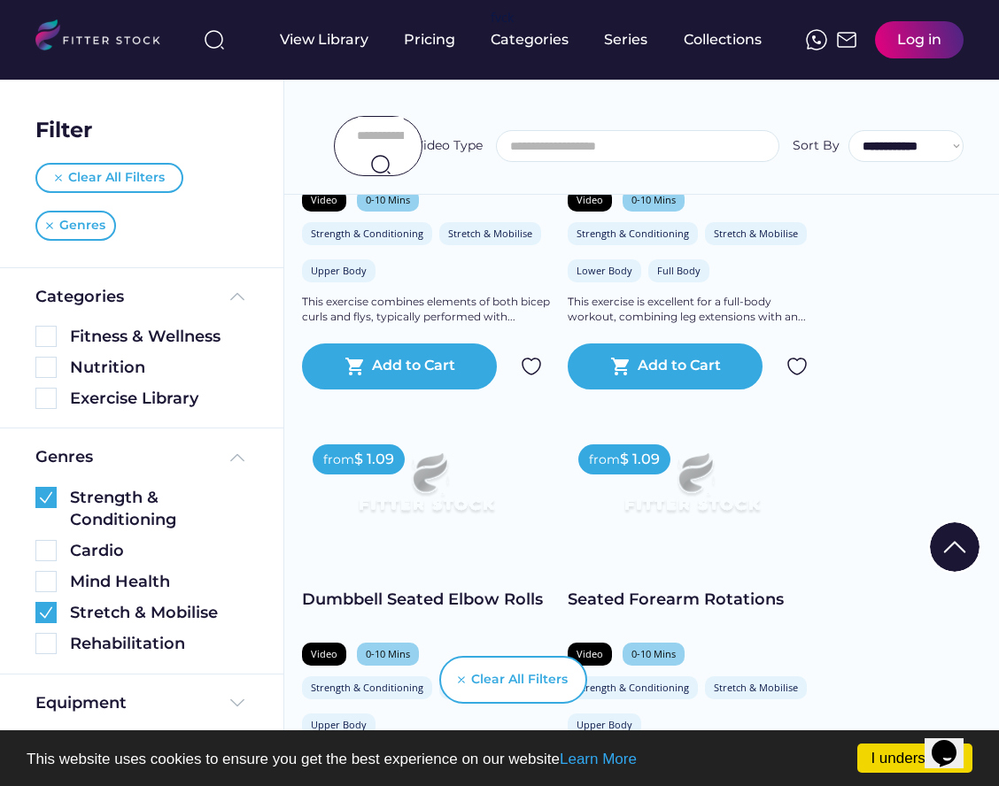
scroll to position [2423, 0]
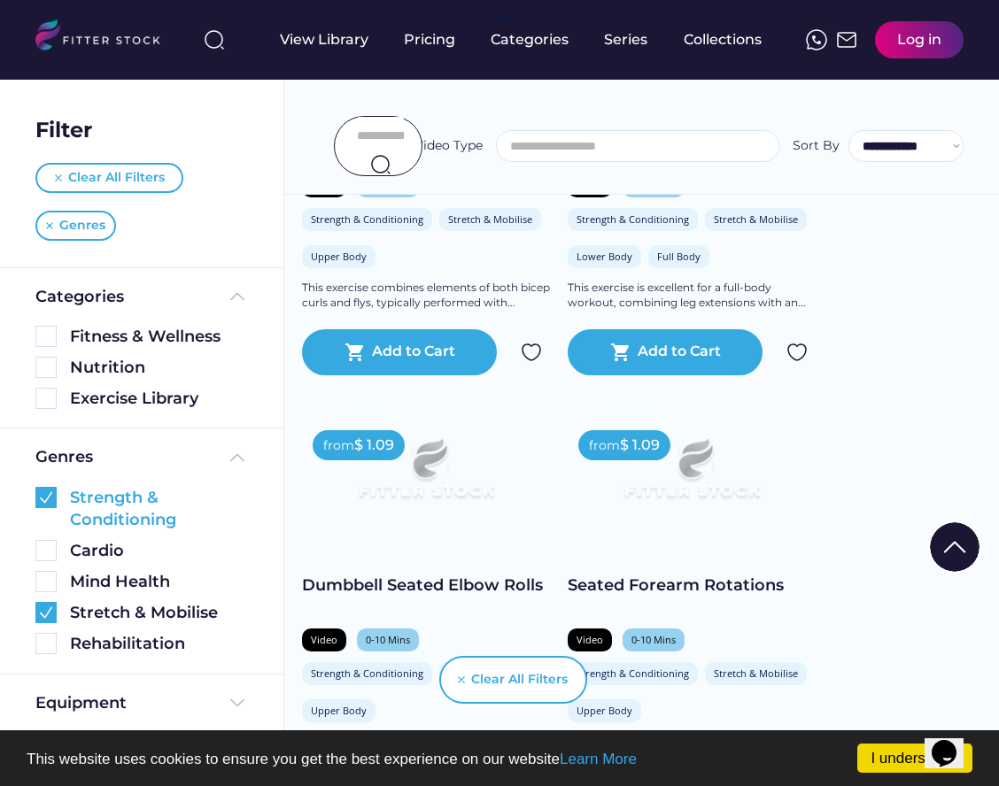
click at [47, 496] on img at bounding box center [45, 497] width 21 height 21
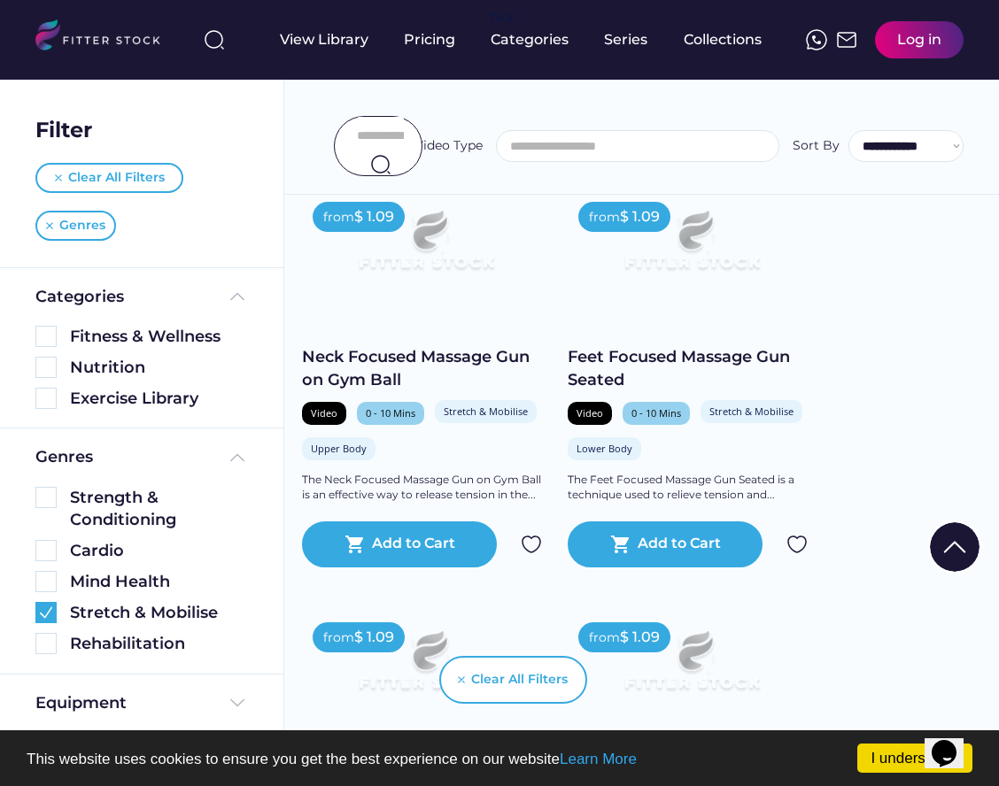
scroll to position [2093, 0]
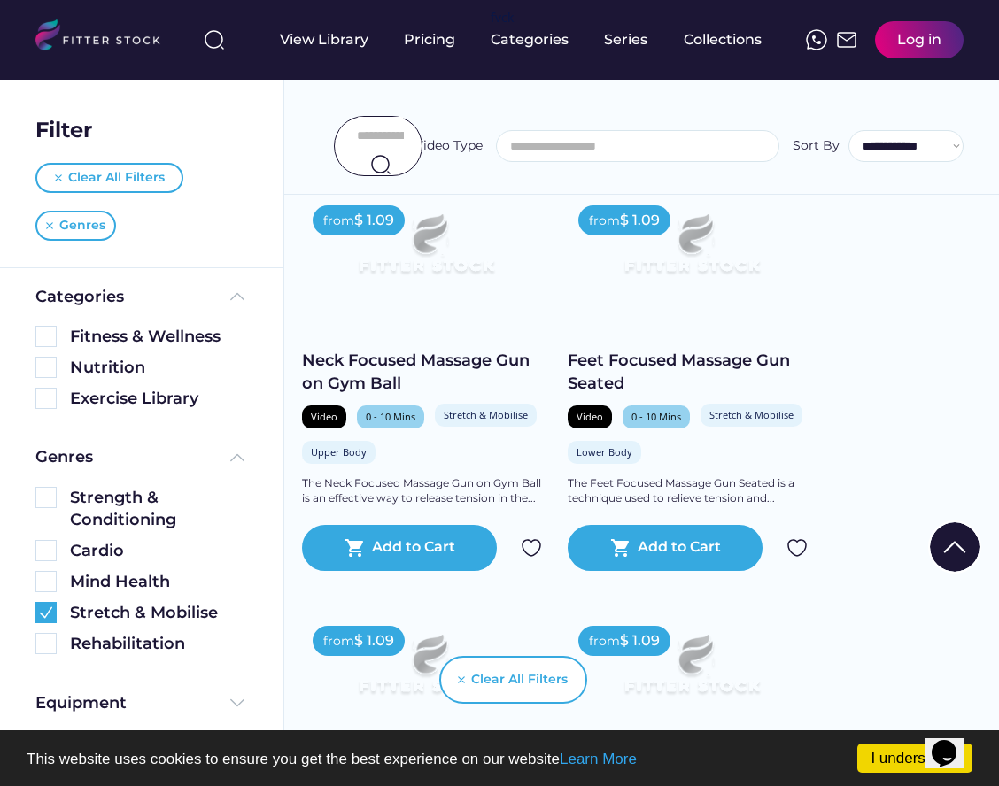
click at [419, 300] on img at bounding box center [426, 251] width 198 height 112
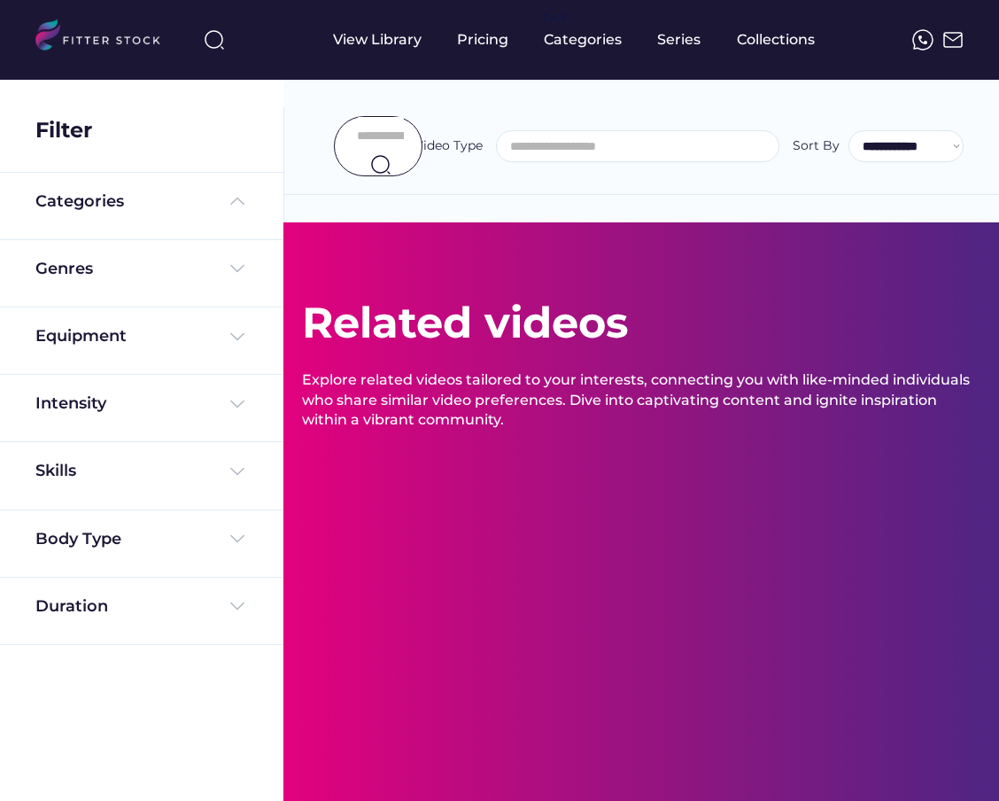
select select
select select "**********"
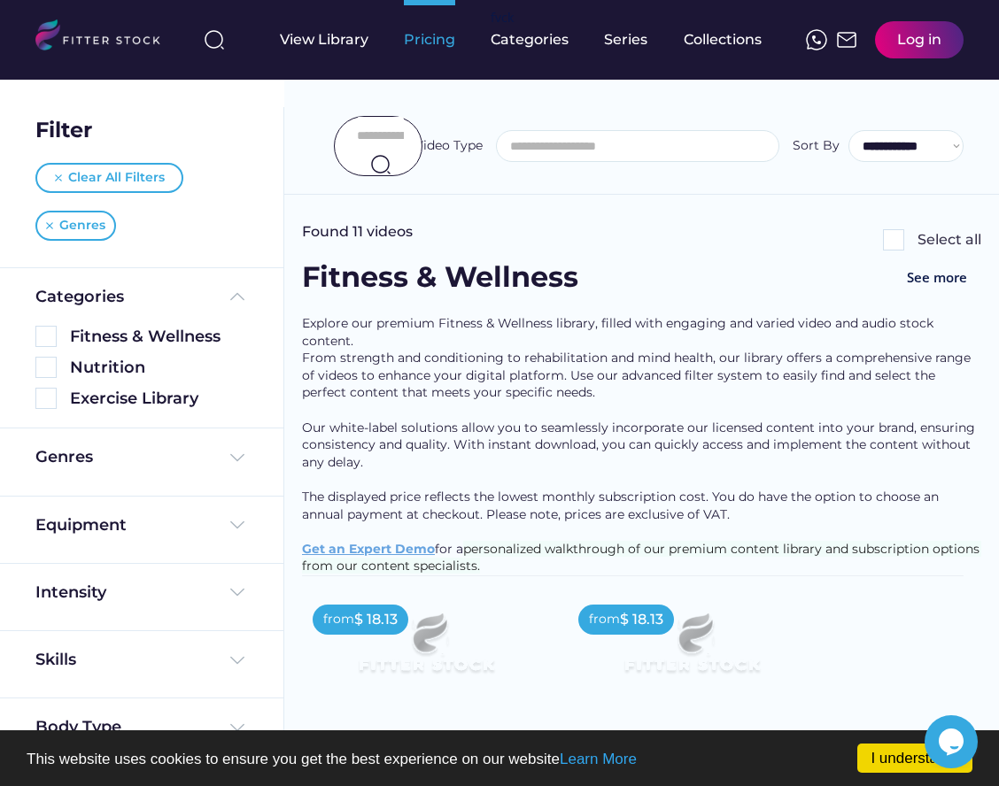
click at [435, 42] on div "Pricing" at bounding box center [429, 39] width 51 height 19
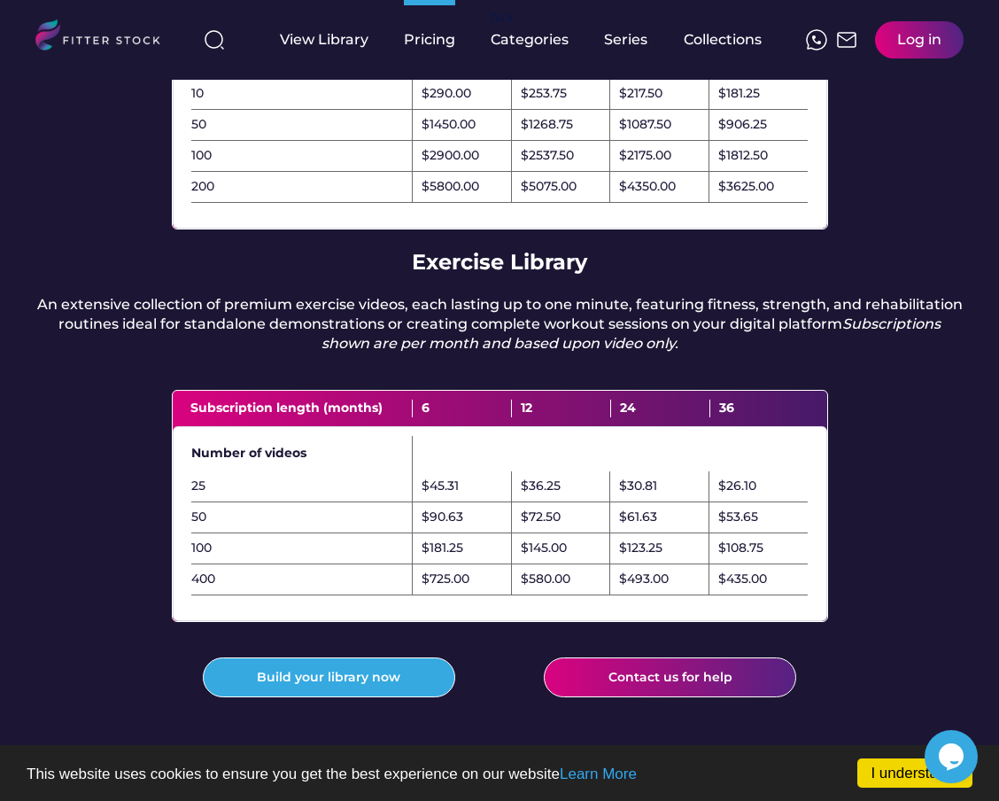
scroll to position [347, 0]
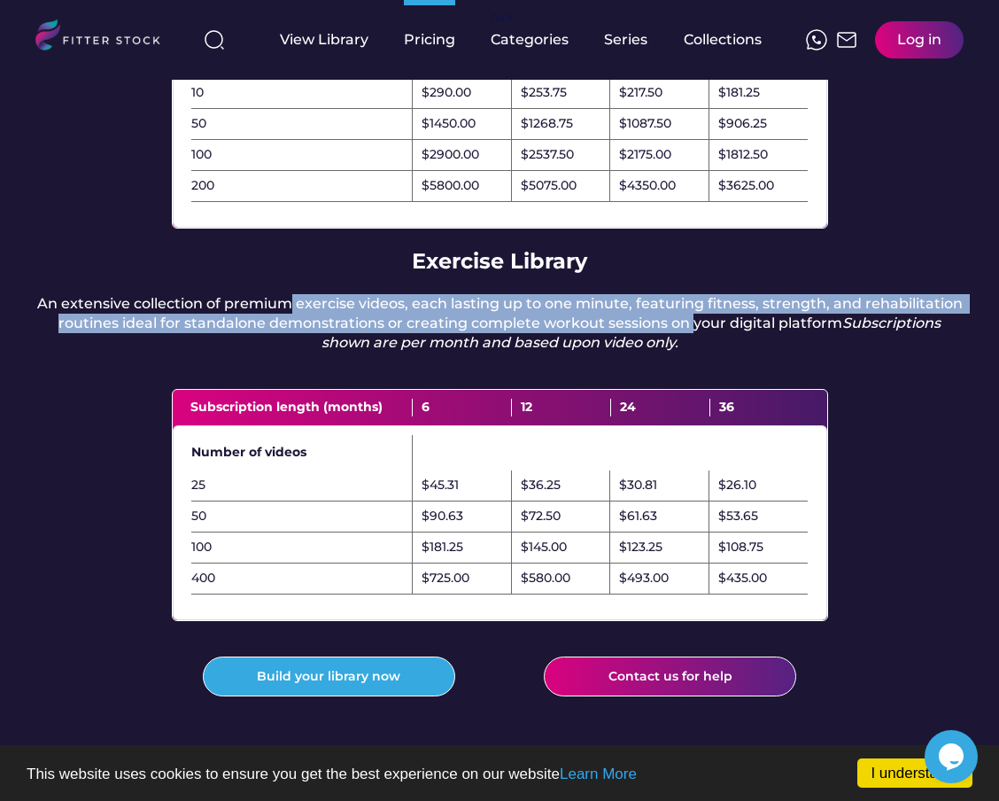
drag, startPoint x: 292, startPoint y: 319, endPoint x: 742, endPoint y: 337, distance: 450.3
click at [742, 337] on div "An extensive collection of premium exercise videos, each lasting up to one minu…" at bounding box center [499, 323] width 928 height 59
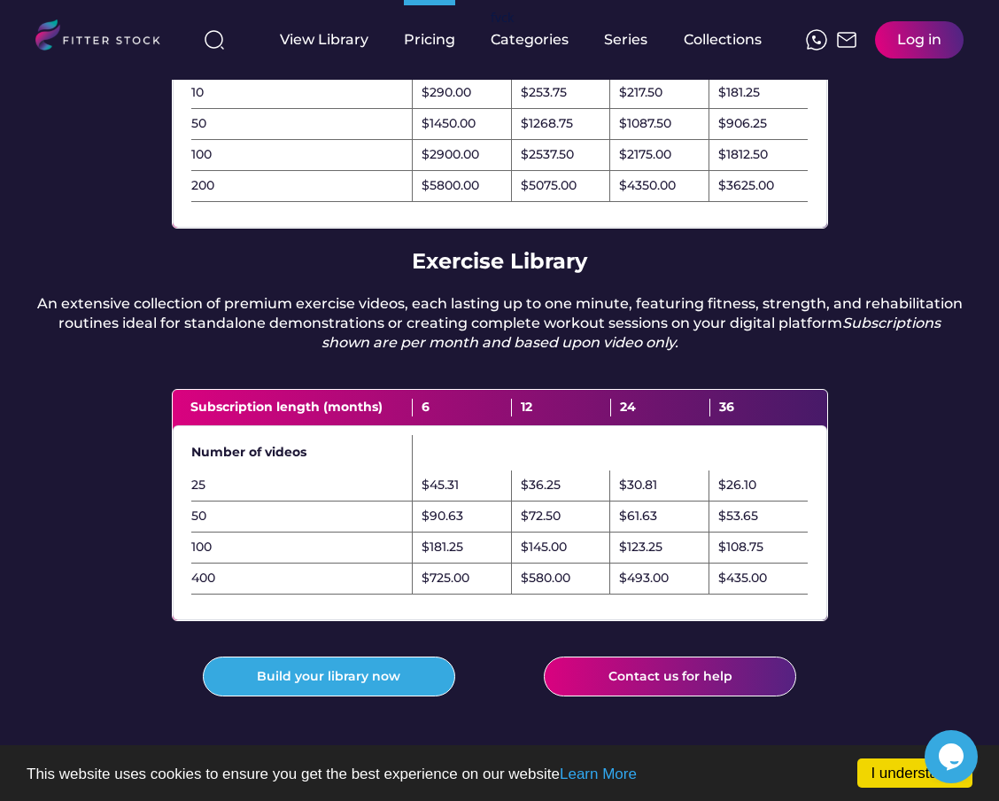
click at [757, 336] on div "An extensive collection of premium exercise videos, each lasting up to one minu…" at bounding box center [499, 323] width 928 height 59
drag, startPoint x: 570, startPoint y: 599, endPoint x: 517, endPoint y: 601, distance: 53.2
click at [517, 594] on div "$580.00" at bounding box center [561, 578] width 99 height 31
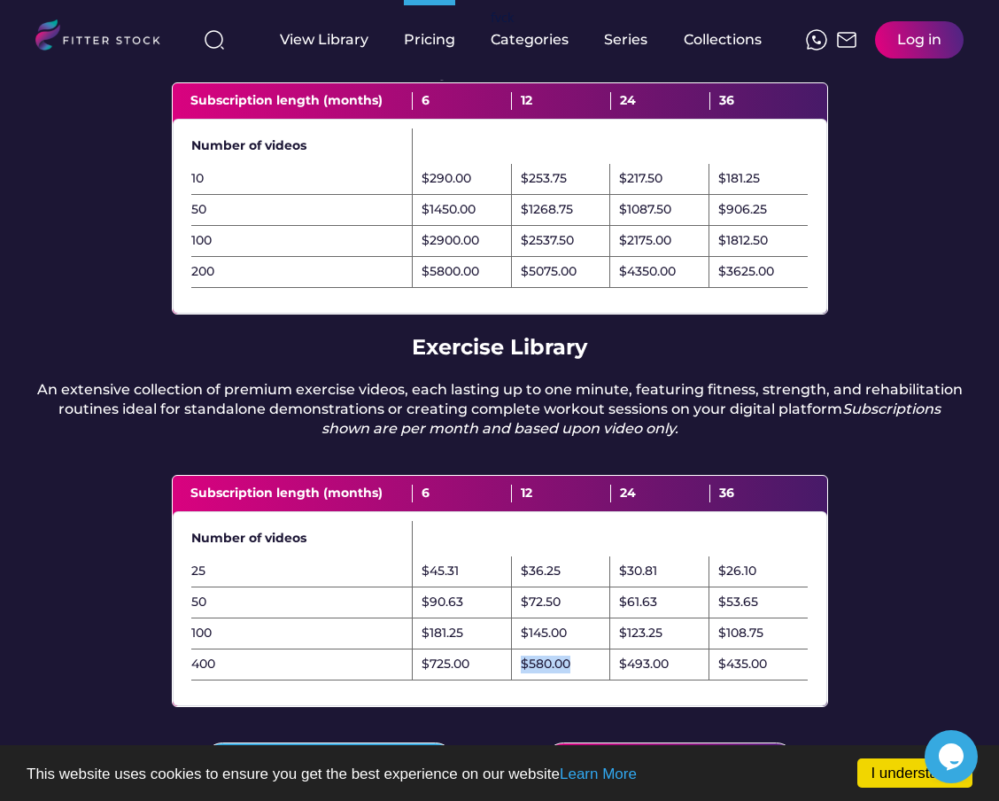
scroll to position [0, 0]
